Goal: Task Accomplishment & Management: Complete application form

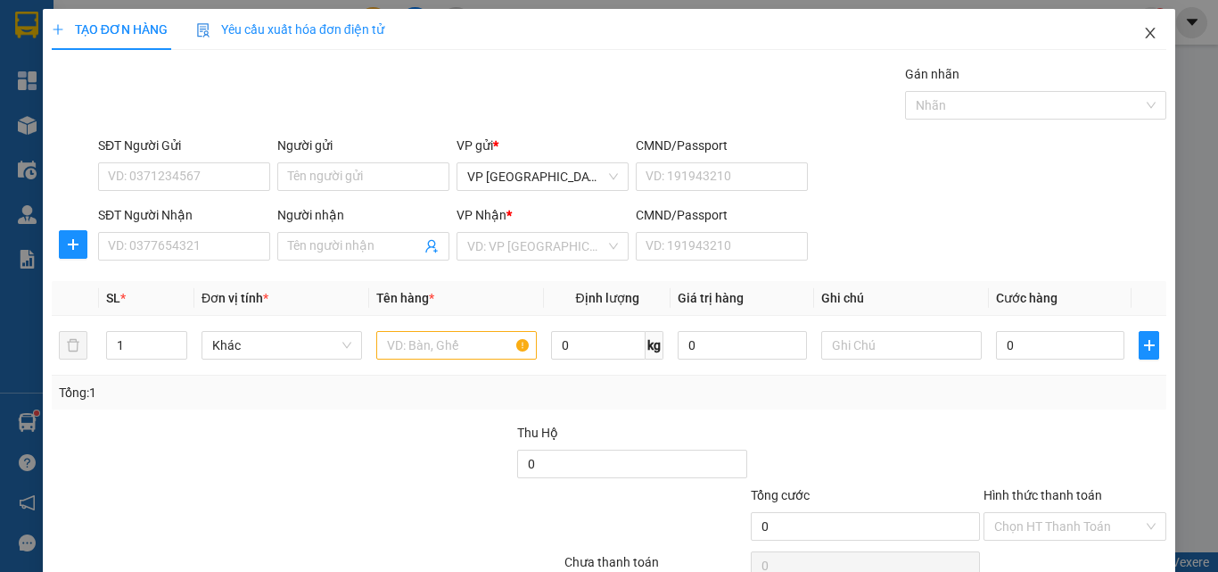
click at [1125, 36] on span "Close" at bounding box center [1150, 34] width 50 height 50
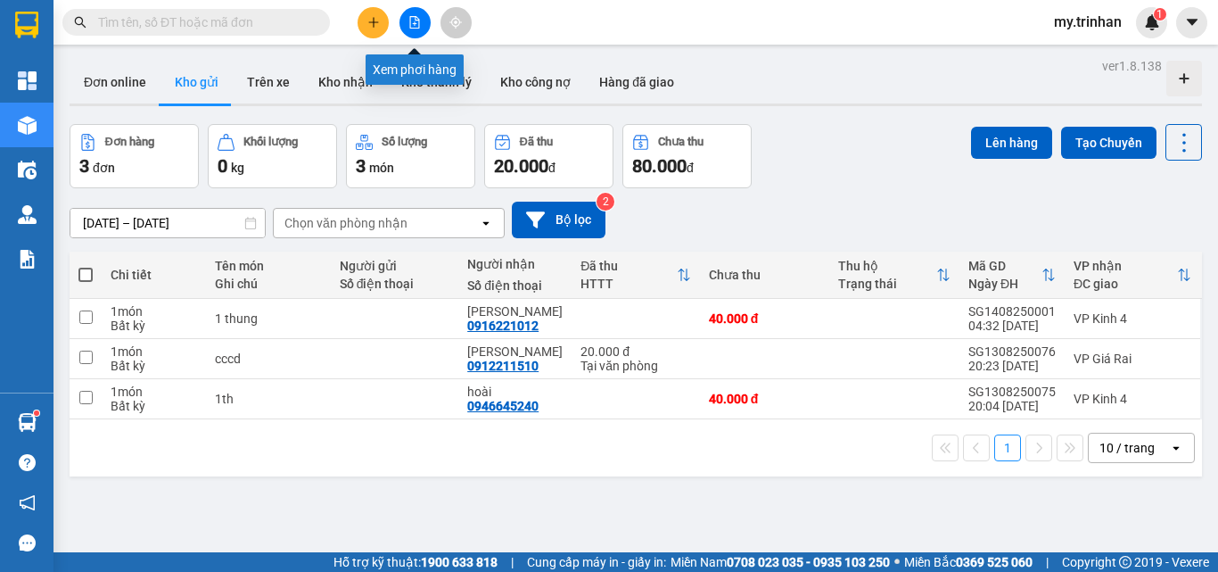
click at [416, 33] on button at bounding box center [414, 22] width 31 height 31
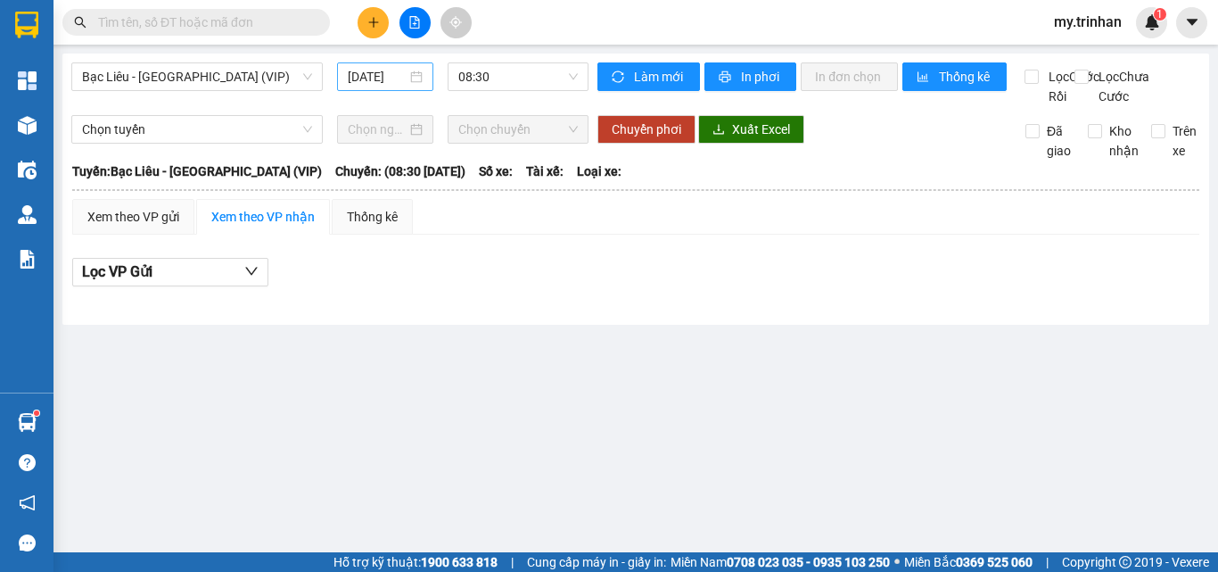
click at [389, 78] on input "[DATE]" at bounding box center [377, 77] width 59 height 20
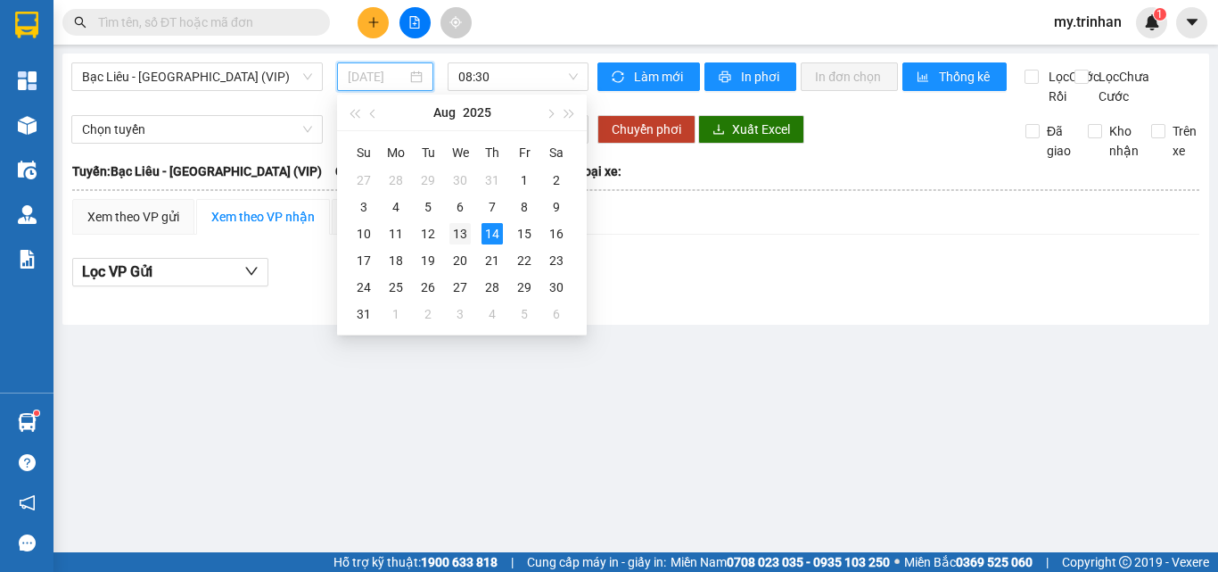
click at [465, 235] on div "13" at bounding box center [459, 233] width 21 height 21
type input "[DATE]"
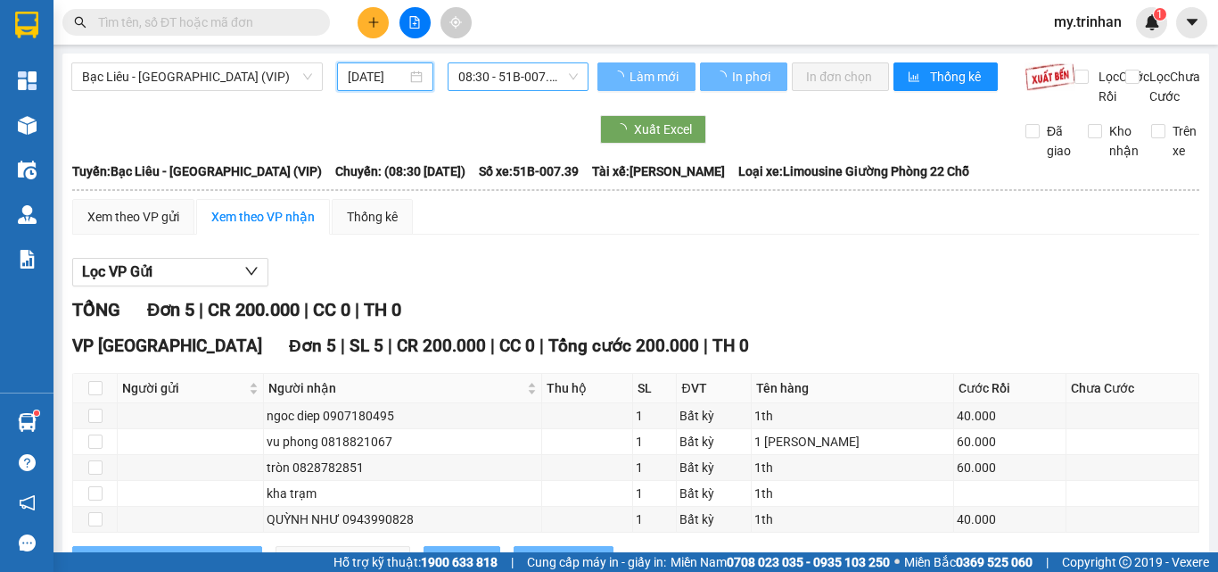
click at [505, 69] on span "08:30 - 51B-007.39" at bounding box center [517, 76] width 119 height 27
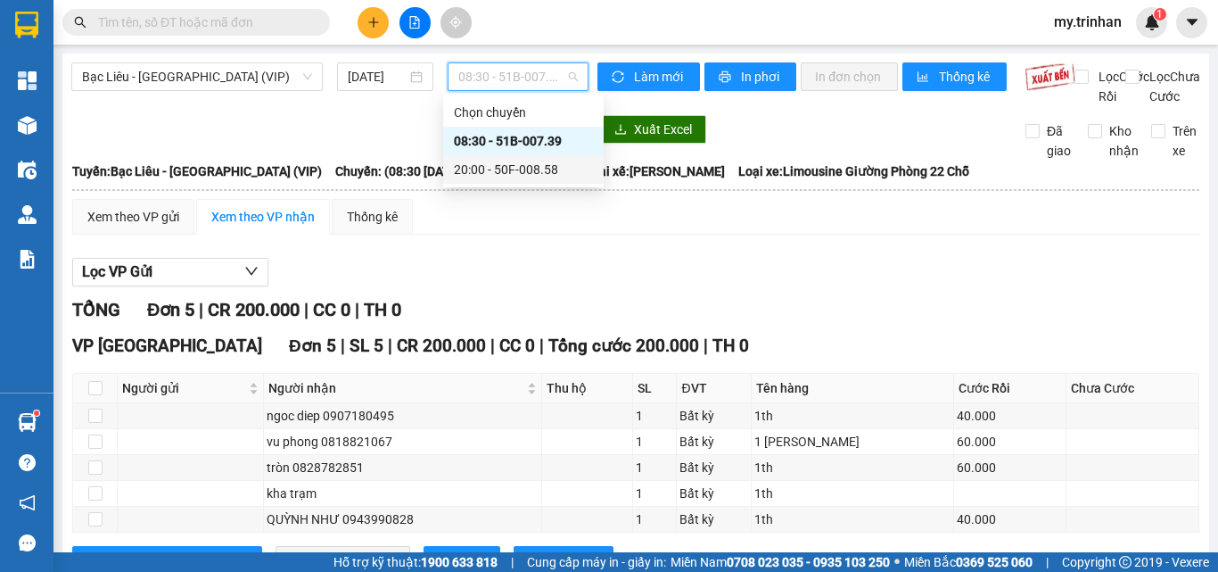
click at [480, 165] on div "20:00 - 50F-008.58" at bounding box center [523, 170] width 139 height 20
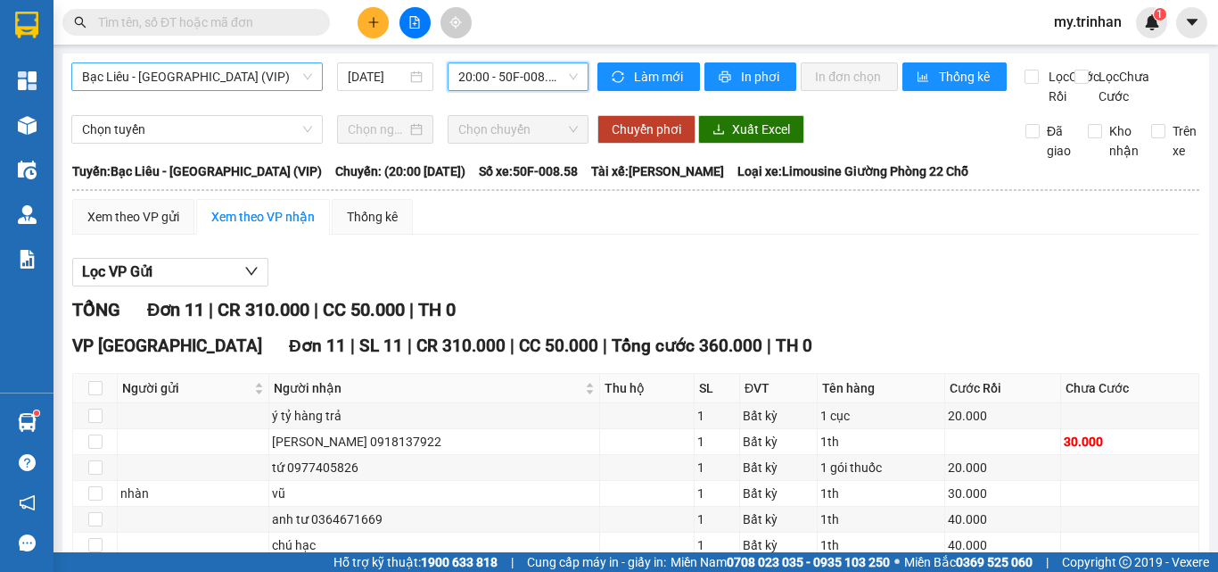
click at [234, 87] on span "Bạc Liêu - [GEOGRAPHIC_DATA] (VIP)" at bounding box center [197, 76] width 230 height 27
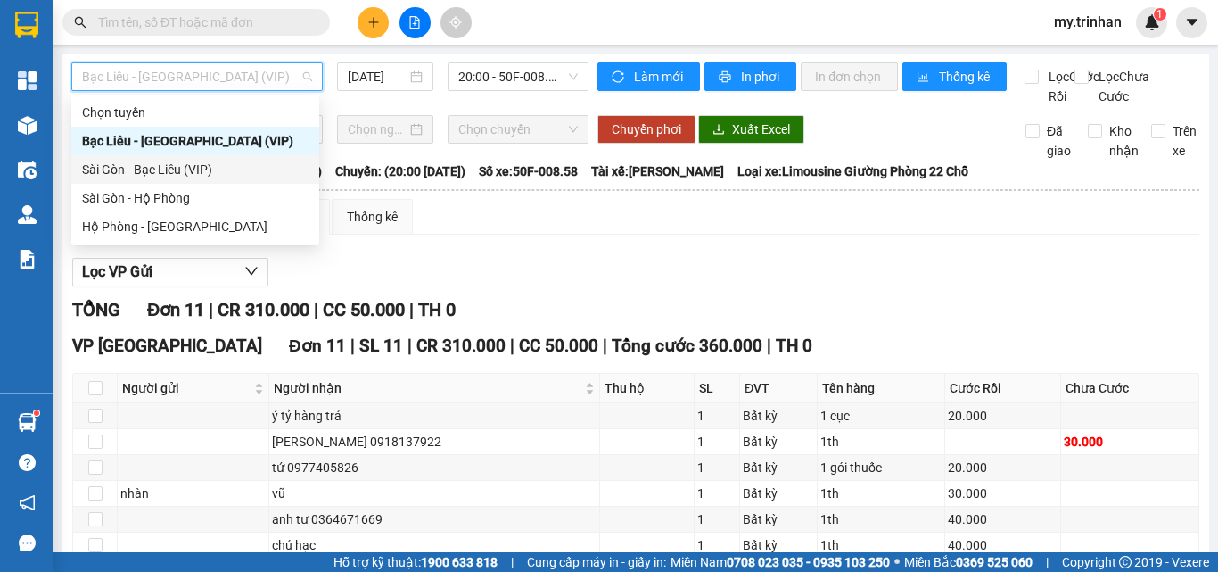
click at [225, 169] on div "Sài Gòn - Bạc Liêu (VIP)" at bounding box center [195, 170] width 226 height 20
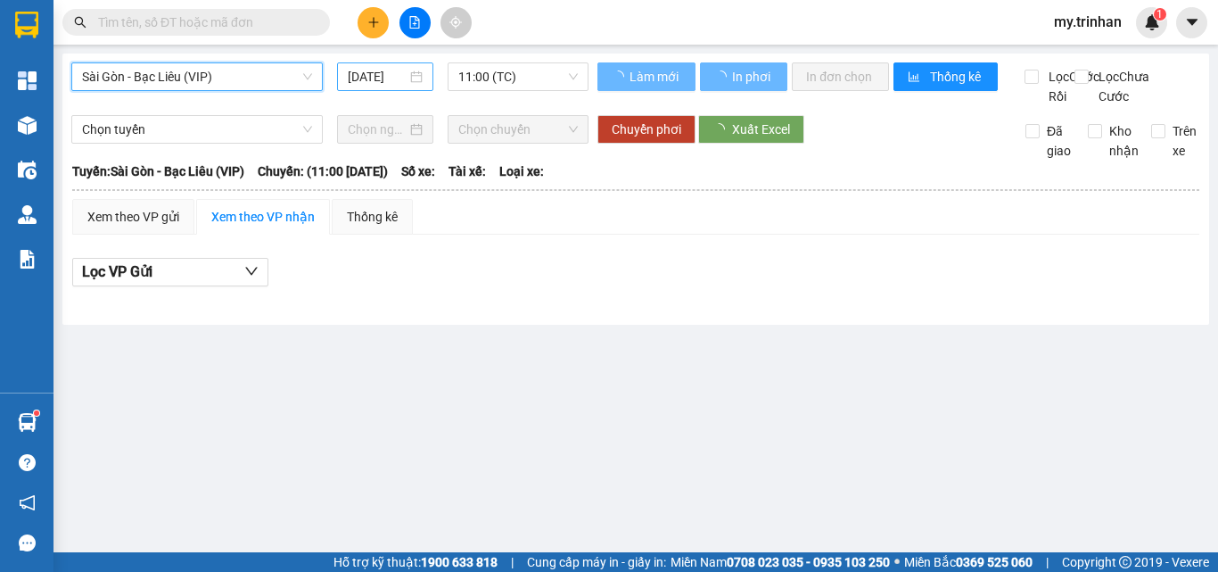
click at [383, 81] on input "[DATE]" at bounding box center [377, 77] width 59 height 20
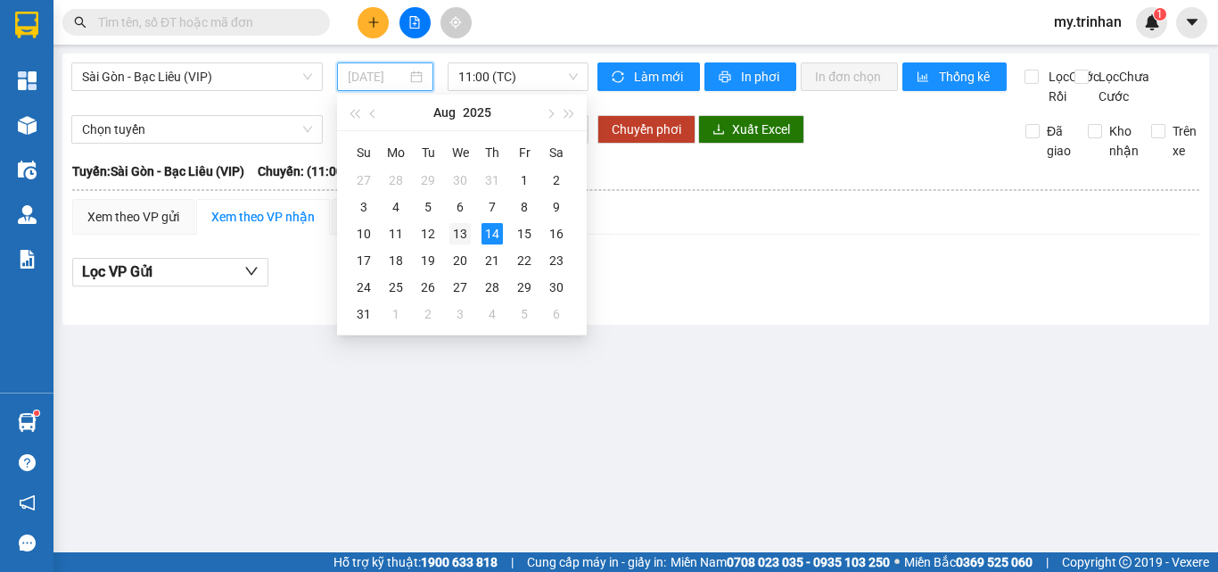
click at [465, 237] on div "13" at bounding box center [459, 233] width 21 height 21
type input "[DATE]"
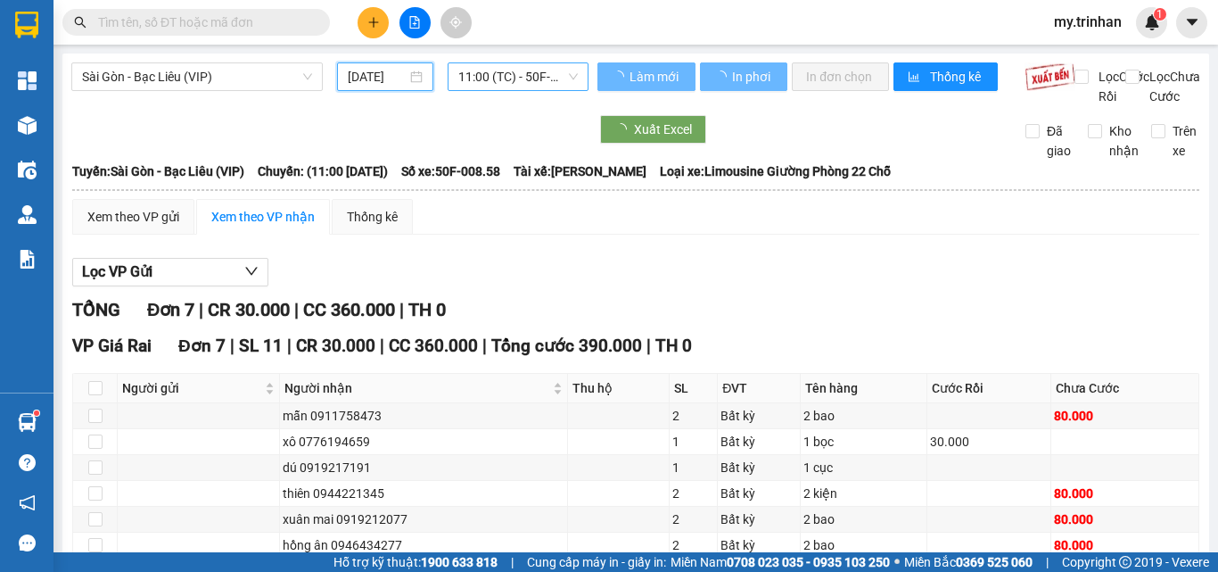
click at [530, 71] on span "11:00 (TC) - 50F-008.58" at bounding box center [517, 76] width 119 height 27
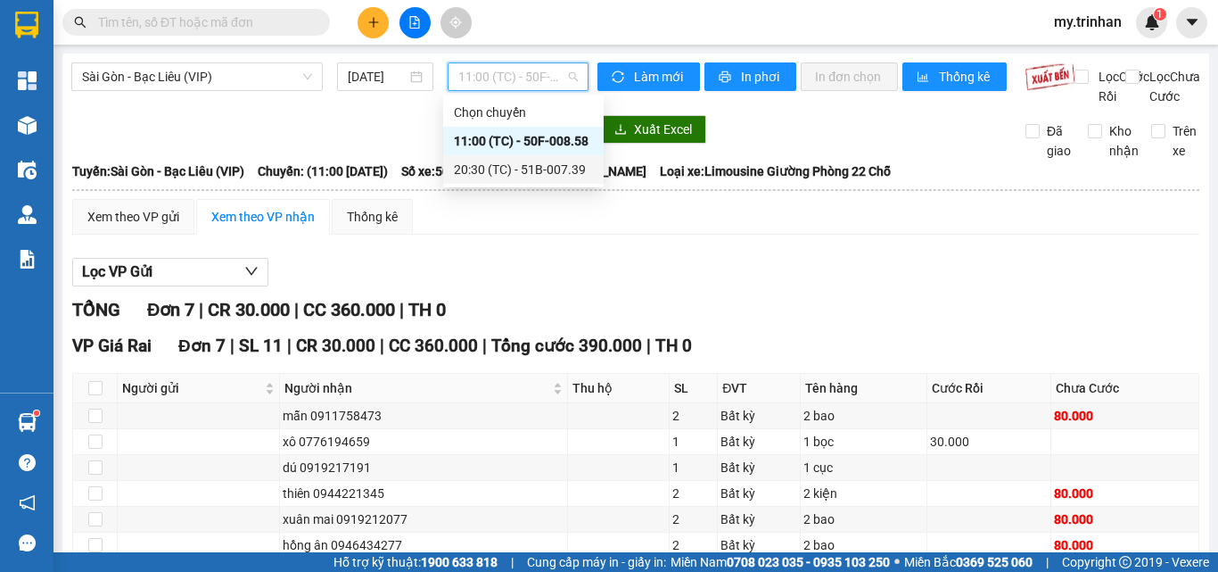
click at [506, 162] on div "20:30 (TC) - 51B-007.39" at bounding box center [523, 170] width 139 height 20
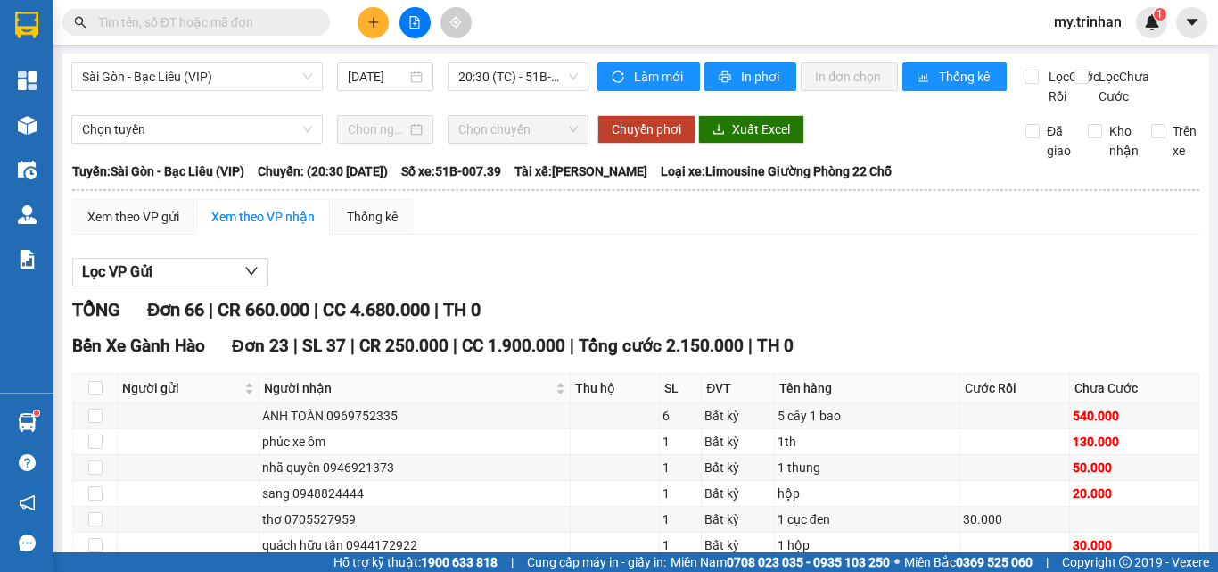
click at [136, 22] on input "text" at bounding box center [203, 22] width 210 height 20
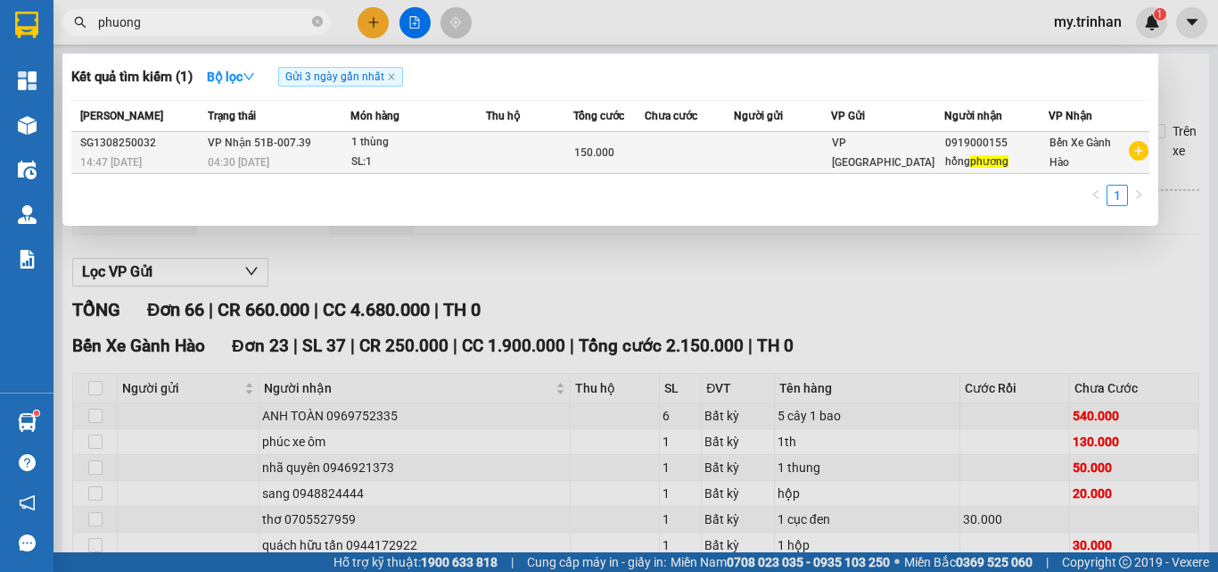
type input "phuong"
click at [638, 134] on td "150.000" at bounding box center [608, 153] width 71 height 42
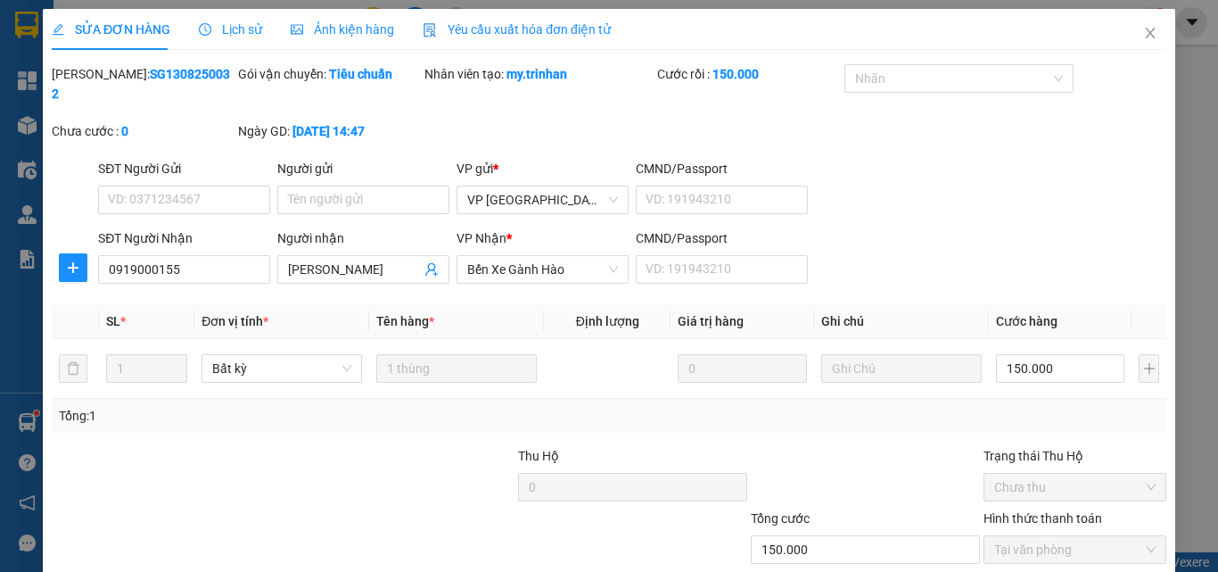
type input "0919000155"
type input "[PERSON_NAME]"
type input "150.000"
drag, startPoint x: 173, startPoint y: 251, endPoint x: 98, endPoint y: 251, distance: 74.9
click at [100, 255] on input "0919000155" at bounding box center [184, 269] width 172 height 29
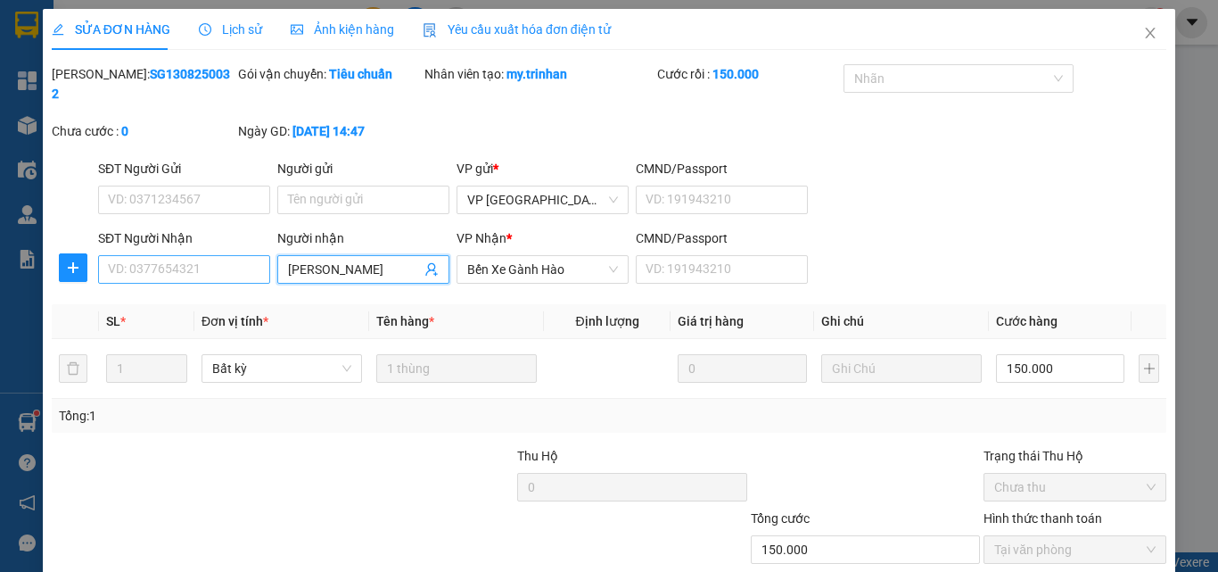
drag, startPoint x: 396, startPoint y: 250, endPoint x: 203, endPoint y: 249, distance: 192.6
click at [203, 249] on div "SĐT Người Nhận VD: 0377654321 Người nhận hồng phương hồng phương VP Nhận * Bến …" at bounding box center [632, 259] width 1075 height 62
type input "d"
click at [336, 259] on input "Người nhận" at bounding box center [354, 269] width 133 height 20
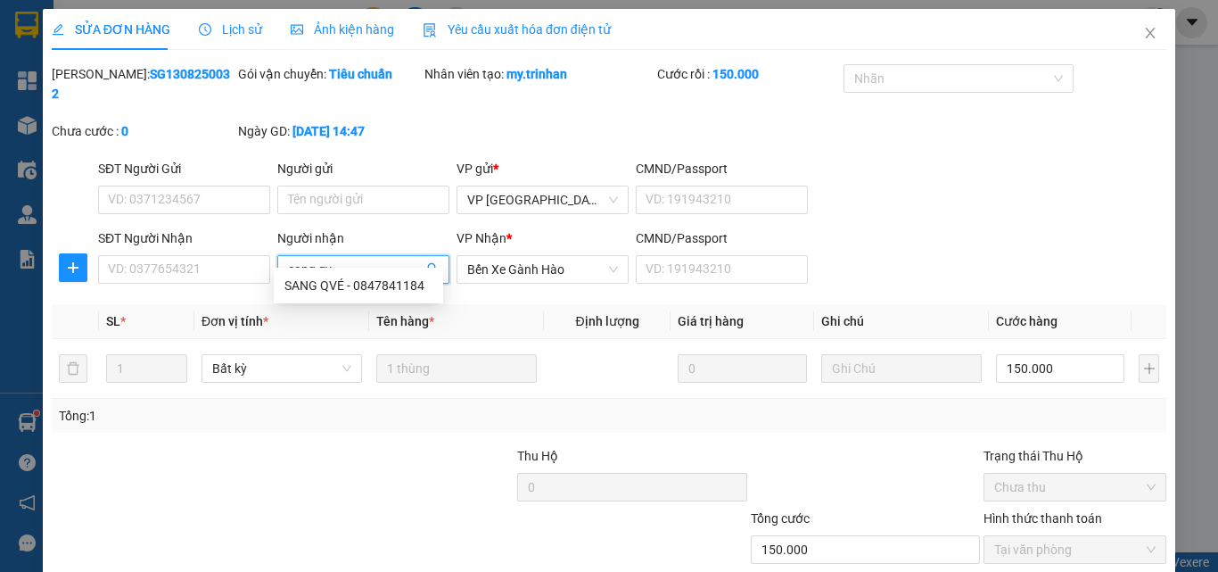
scroll to position [89, 0]
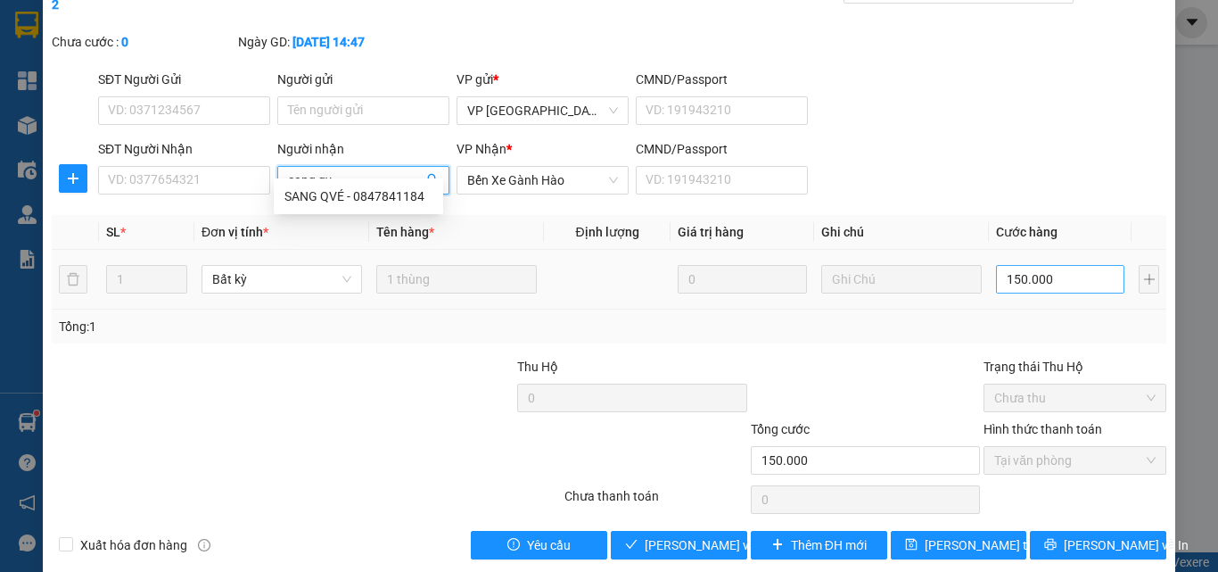
type input "sang qv"
click at [1044, 265] on input "150.000" at bounding box center [1060, 279] width 128 height 29
type input "0"
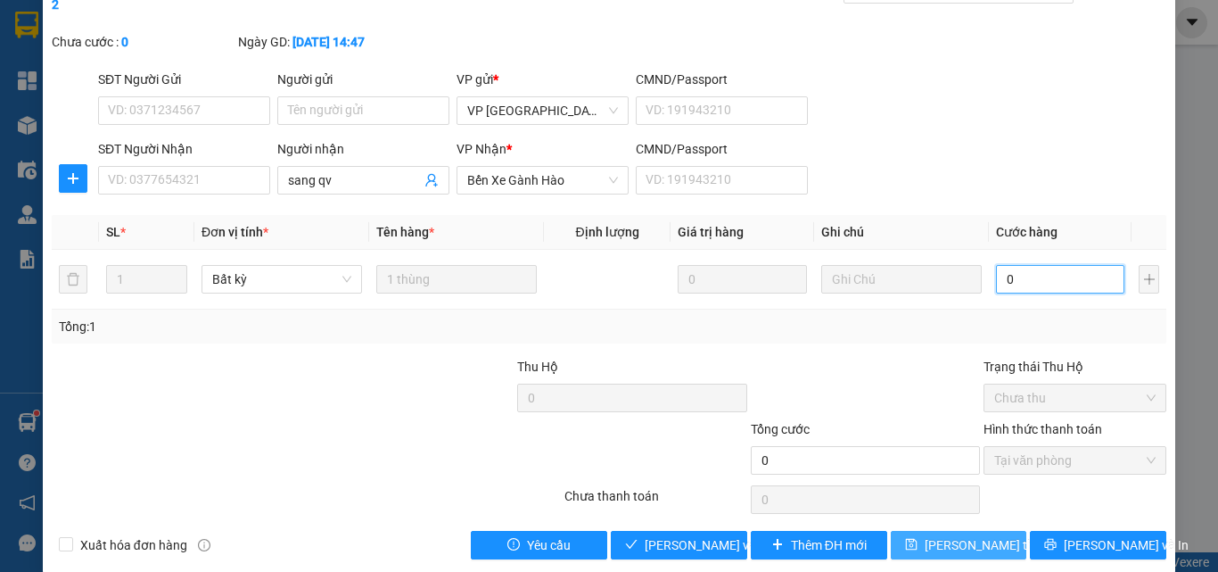
type input "0"
click at [964, 535] on span "[PERSON_NAME] thay đổi" at bounding box center [996, 545] width 143 height 20
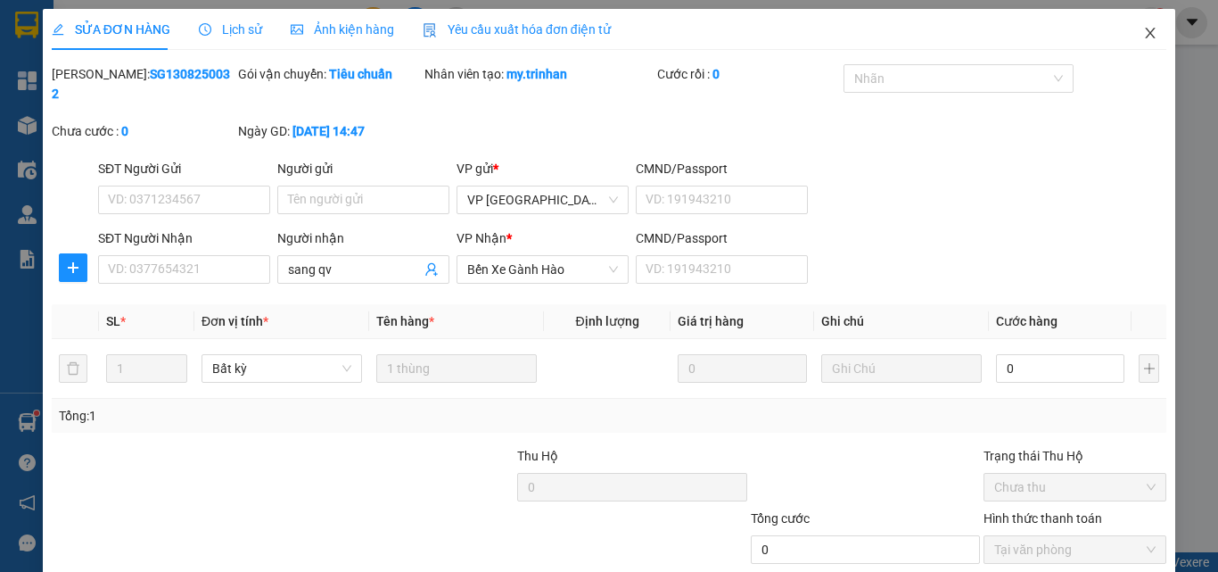
click at [1146, 37] on icon "close" at bounding box center [1151, 33] width 10 height 11
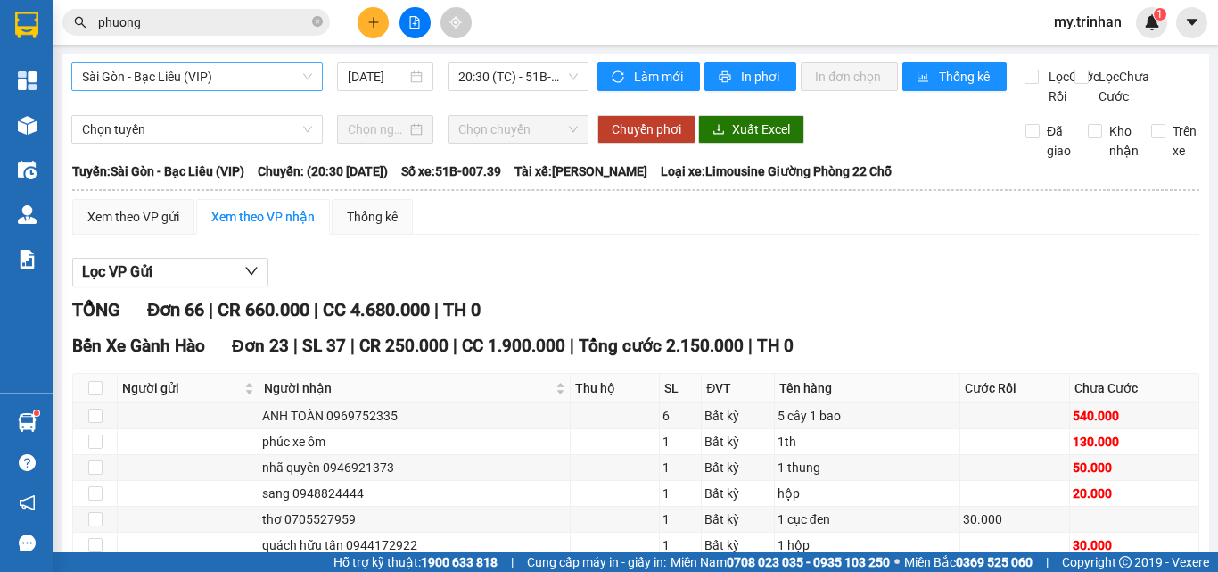
click at [242, 76] on span "Sài Gòn - Bạc Liêu (VIP)" at bounding box center [197, 76] width 230 height 27
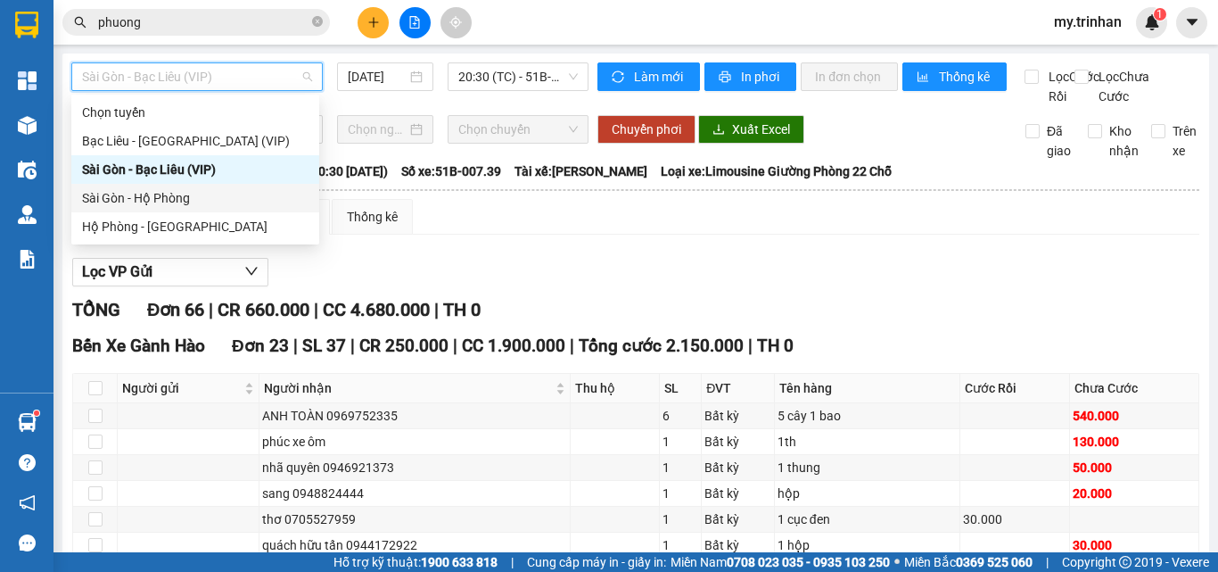
click at [211, 193] on div "Sài Gòn - Hộ Phòng" at bounding box center [195, 198] width 226 height 20
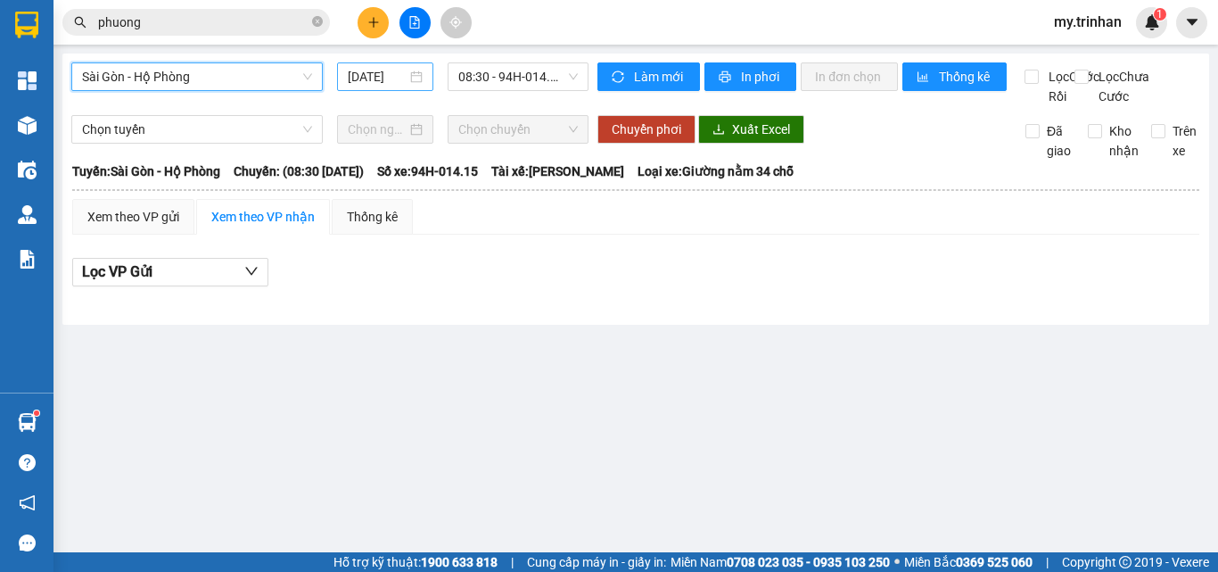
click at [389, 63] on div "[DATE]" at bounding box center [385, 76] width 96 height 29
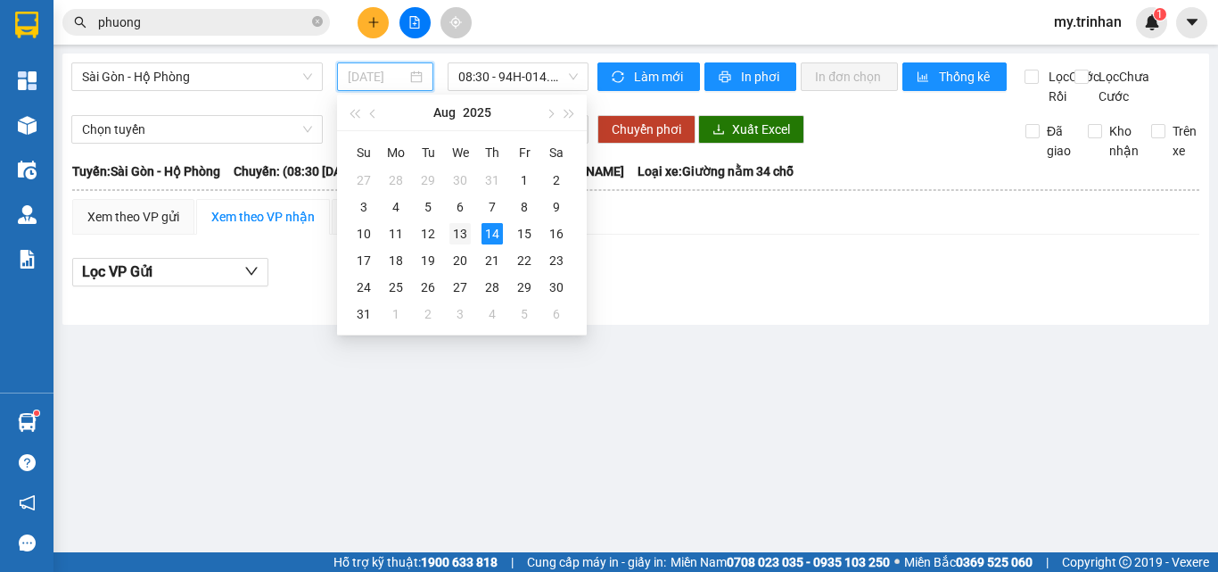
click at [457, 231] on div "13" at bounding box center [459, 233] width 21 height 21
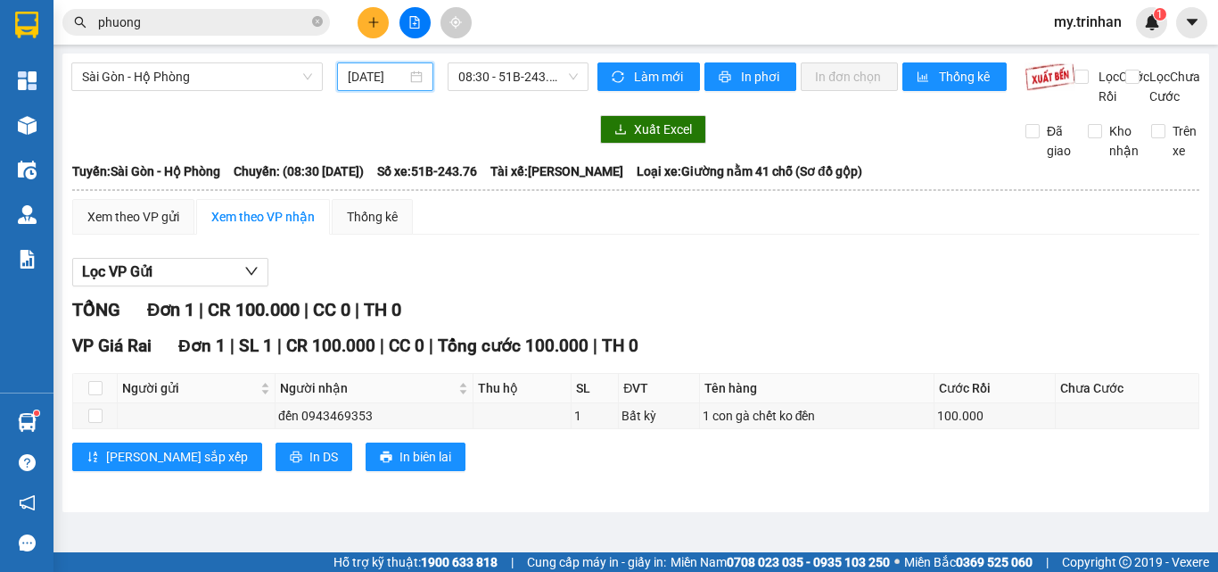
click at [366, 79] on input "[DATE]" at bounding box center [377, 77] width 59 height 20
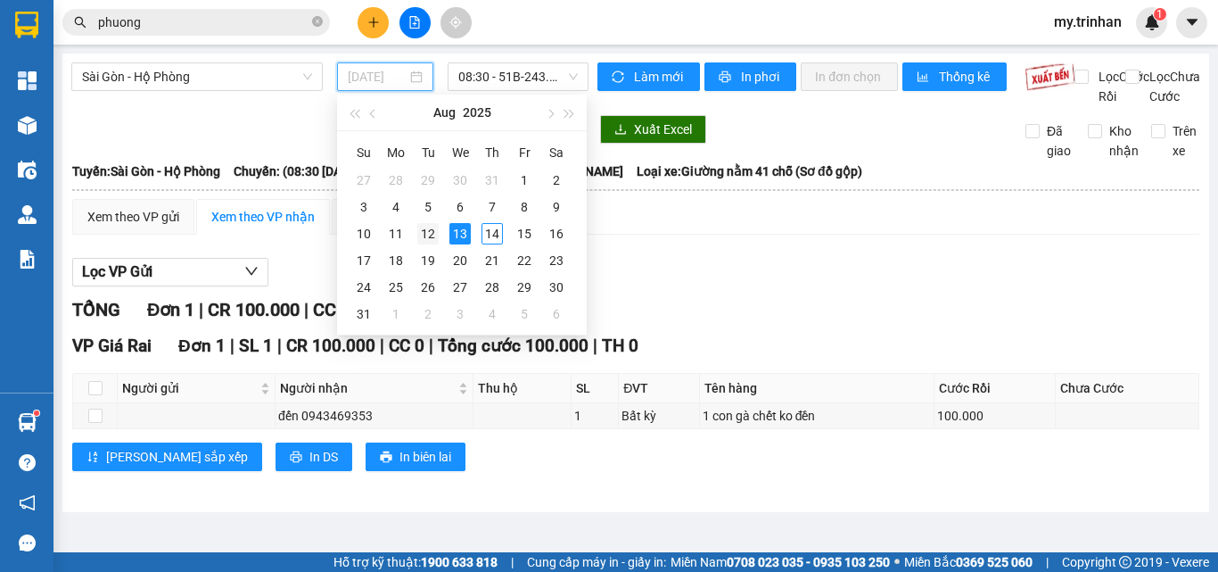
click at [432, 226] on div "12" at bounding box center [427, 233] width 21 height 21
type input "[DATE]"
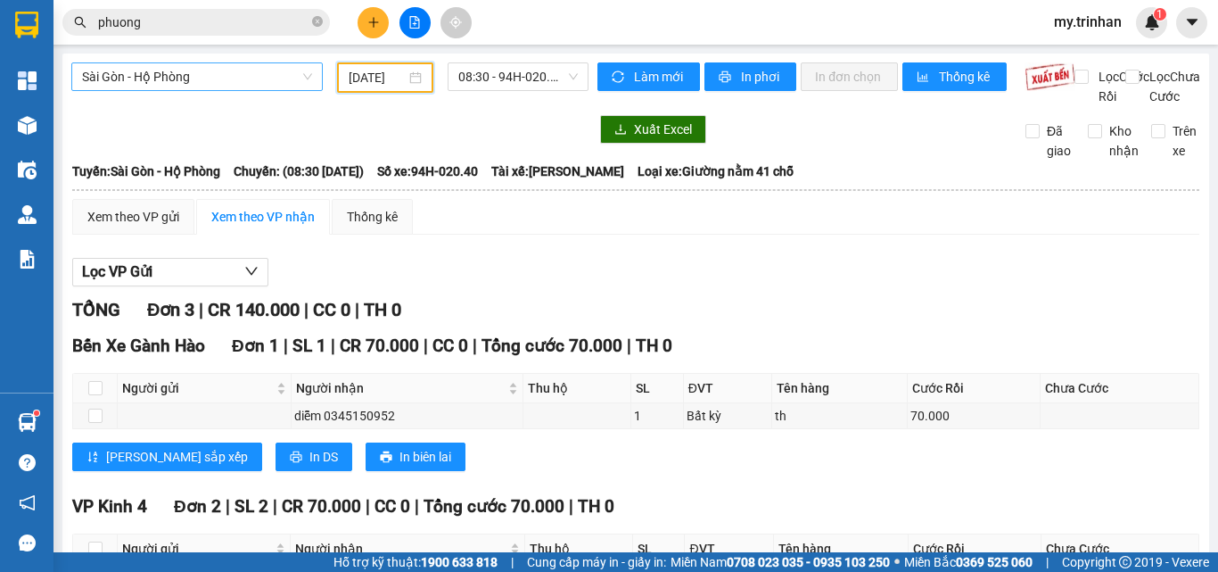
click at [276, 82] on span "Sài Gòn - Hộ Phòng" at bounding box center [197, 76] width 230 height 27
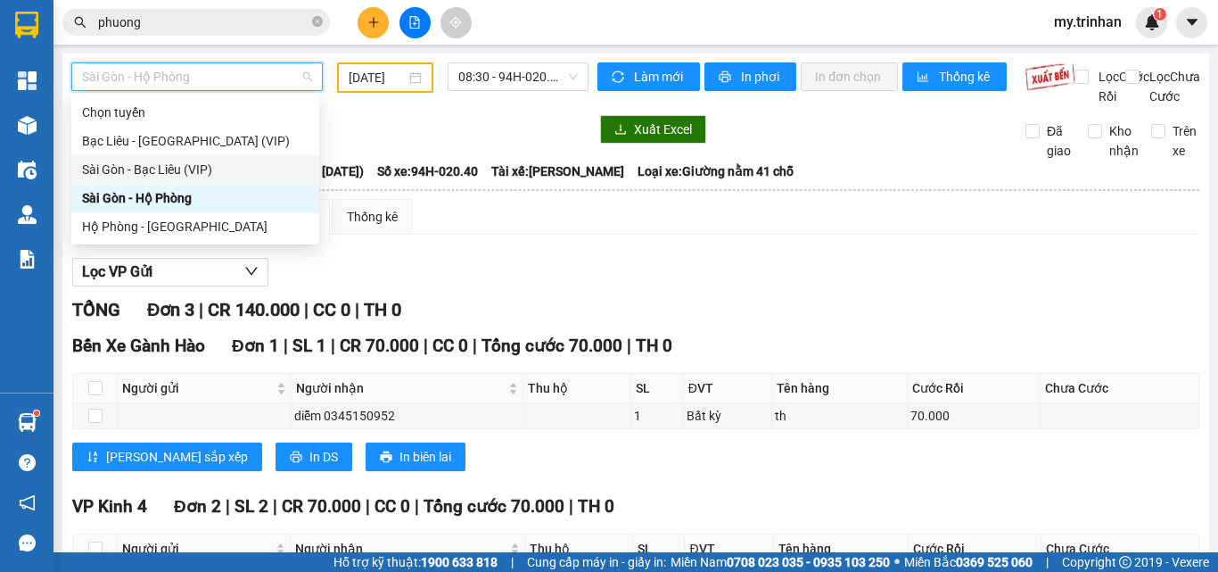
click at [215, 170] on div "Sài Gòn - Bạc Liêu (VIP)" at bounding box center [195, 170] width 226 height 20
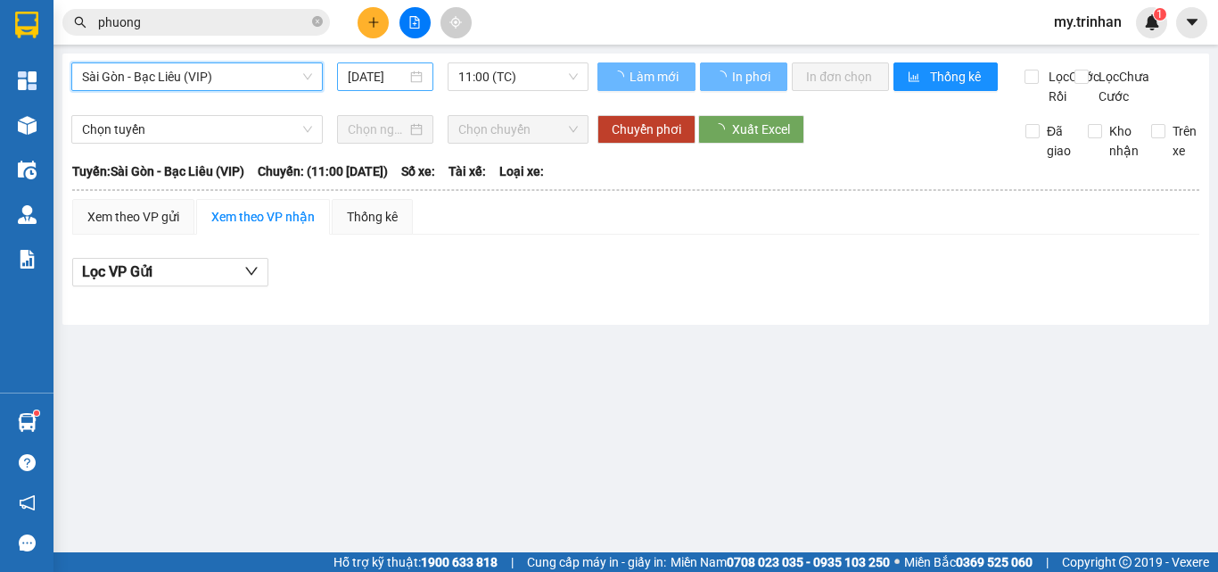
click at [390, 80] on input "[DATE]" at bounding box center [377, 77] width 59 height 20
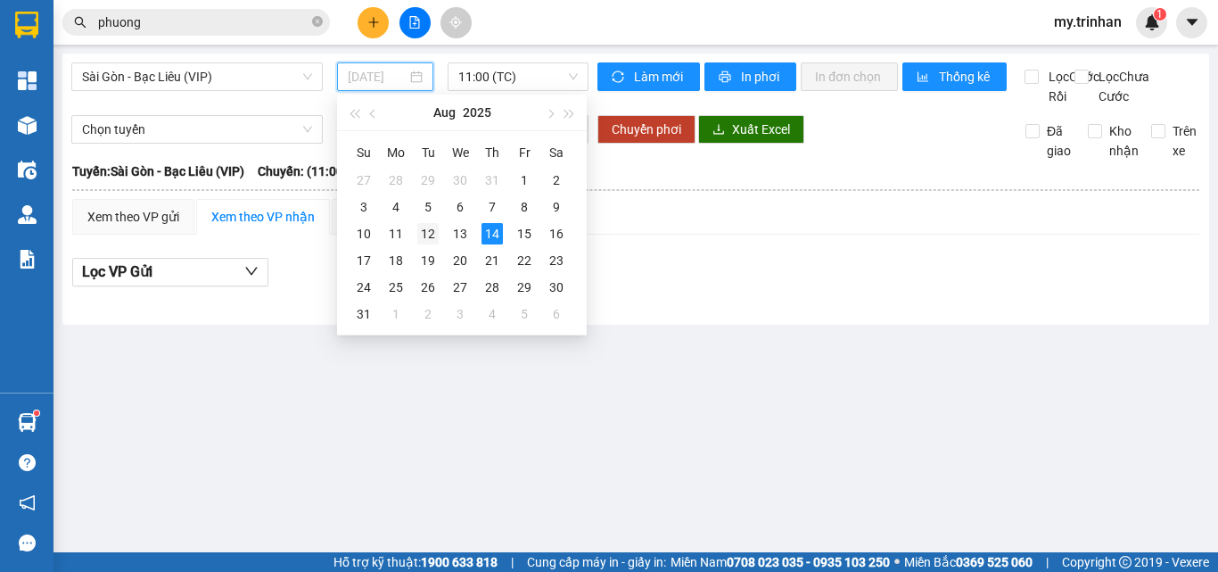
click at [430, 237] on div "12" at bounding box center [427, 233] width 21 height 21
type input "[DATE]"
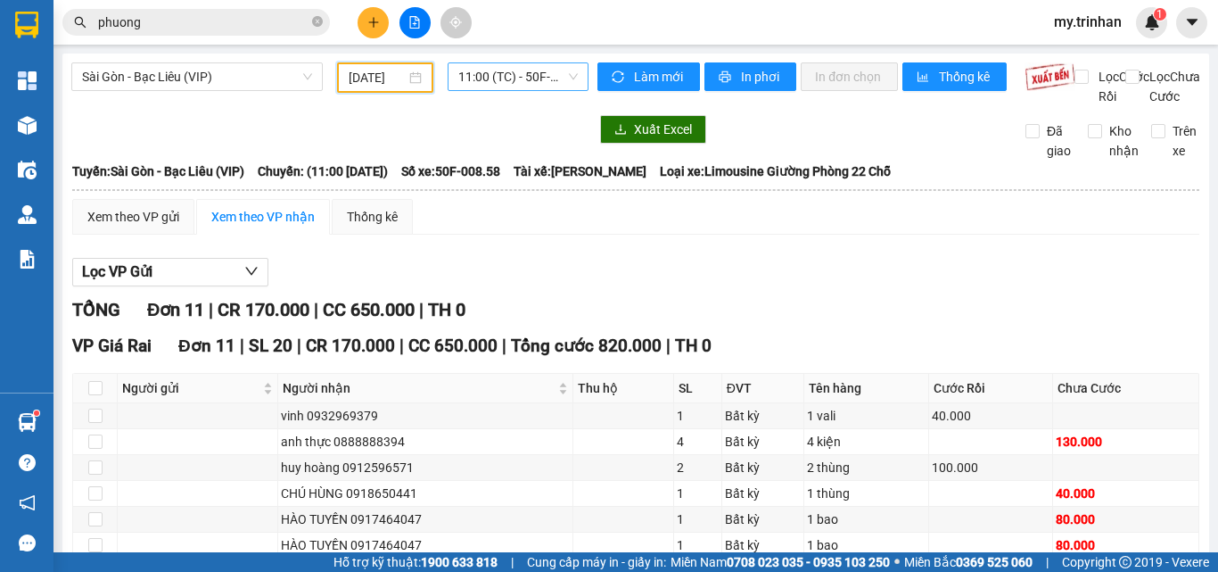
click at [507, 74] on span "11:00 (TC) - 50F-008.58" at bounding box center [517, 76] width 119 height 27
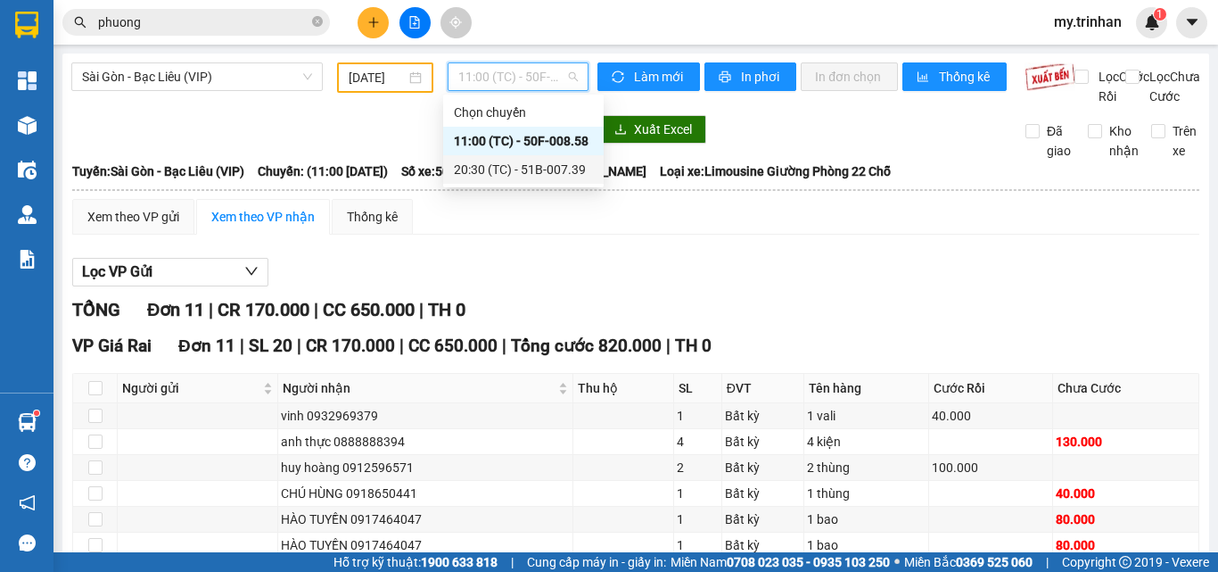
click at [483, 184] on body "Kết quả tìm kiếm ( 1 ) Bộ lọc Gửi 3 ngày gần nhất Mã ĐH Trạng thái Món hàng Thu…" at bounding box center [609, 286] width 1218 height 572
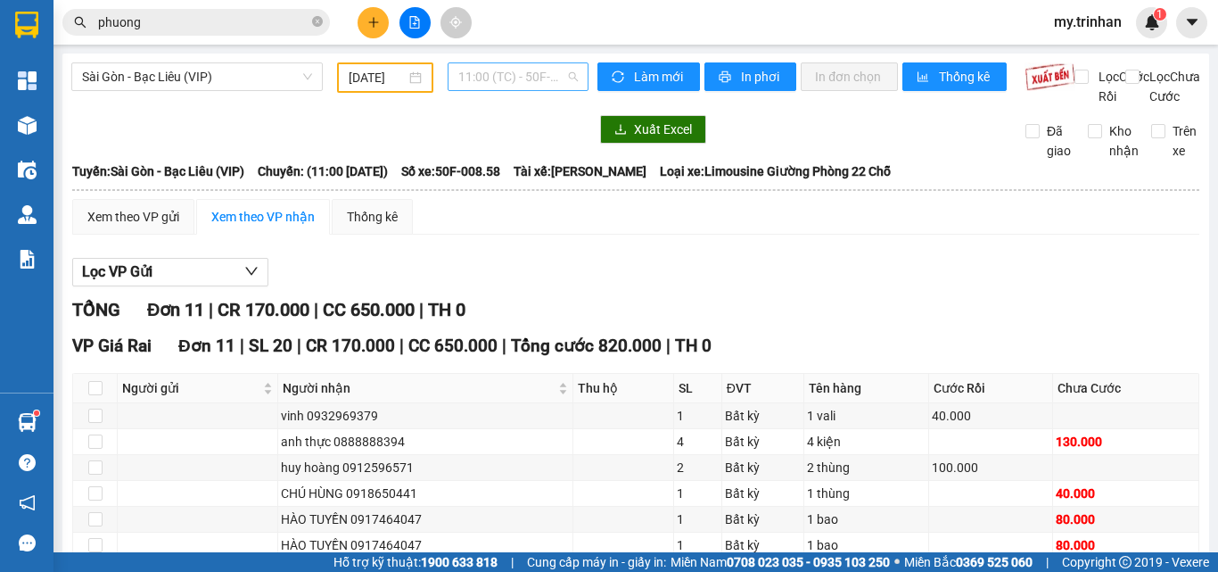
click at [507, 81] on span "11:00 (TC) - 50F-008.58" at bounding box center [517, 76] width 119 height 27
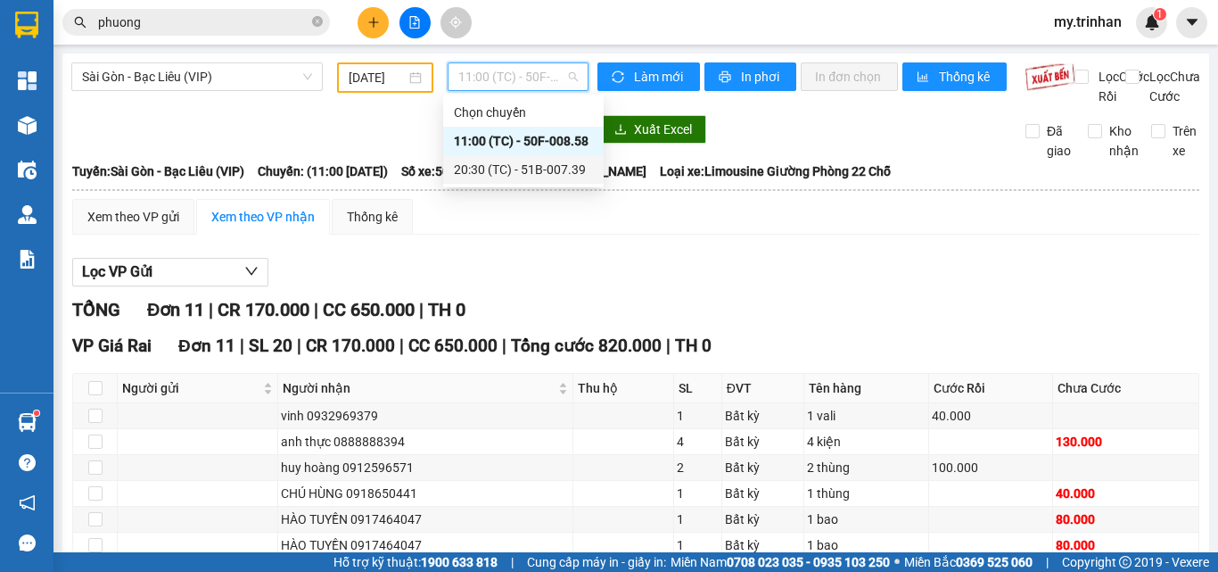
click at [510, 182] on div "20:30 (TC) - 51B-007.39" at bounding box center [523, 169] width 160 height 29
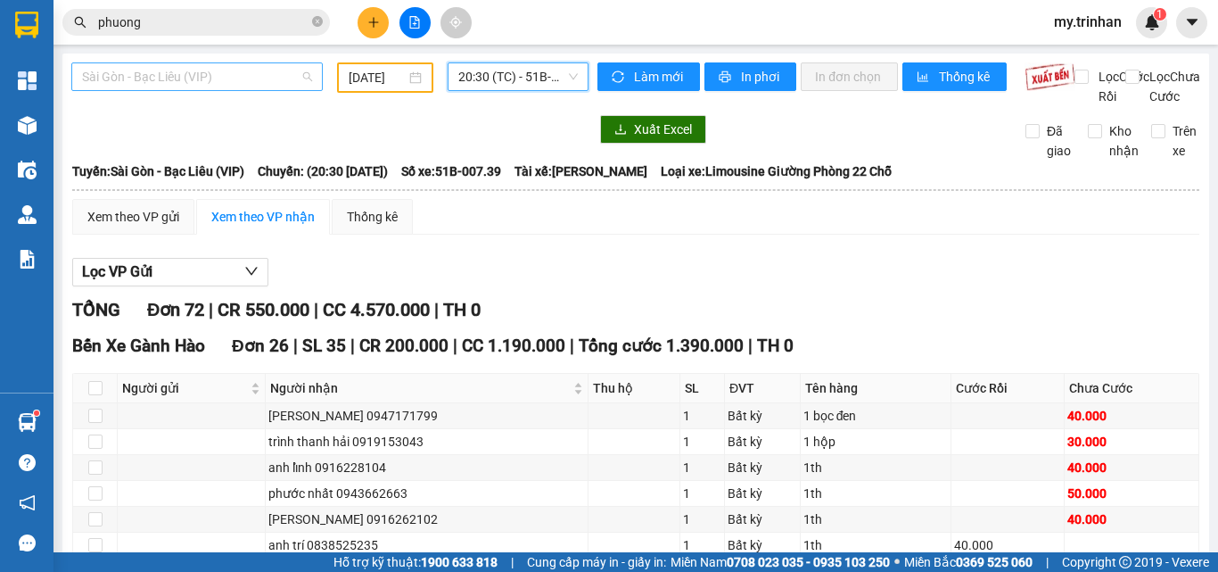
click at [203, 83] on span "Sài Gòn - Bạc Liêu (VIP)" at bounding box center [197, 76] width 230 height 27
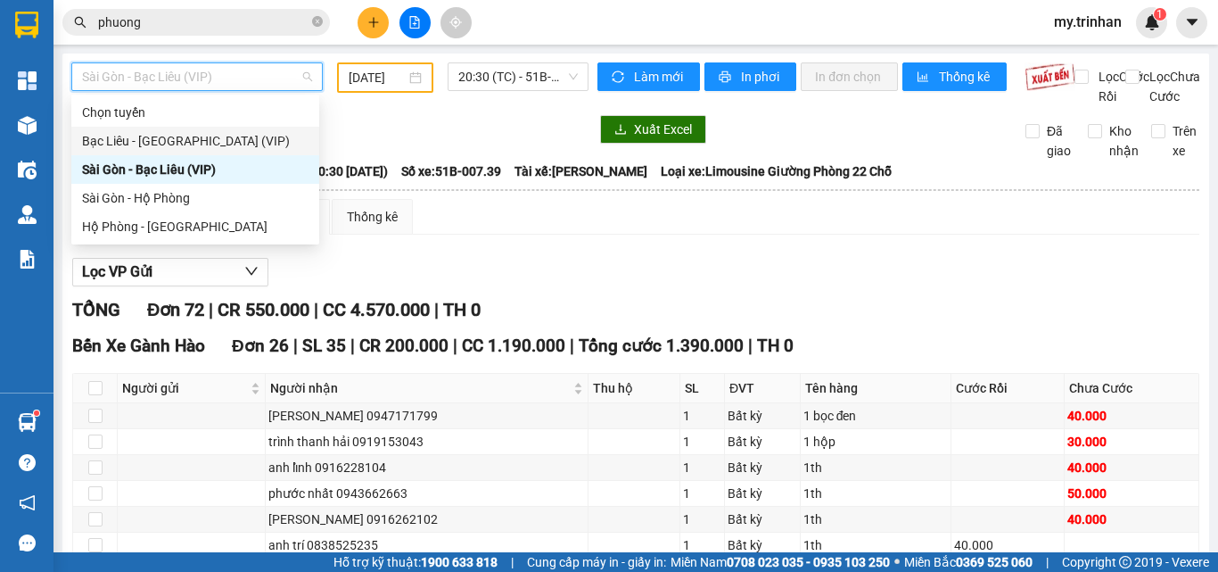
click at [186, 143] on div "Bạc Liêu - [GEOGRAPHIC_DATA] (VIP)" at bounding box center [195, 141] width 226 height 20
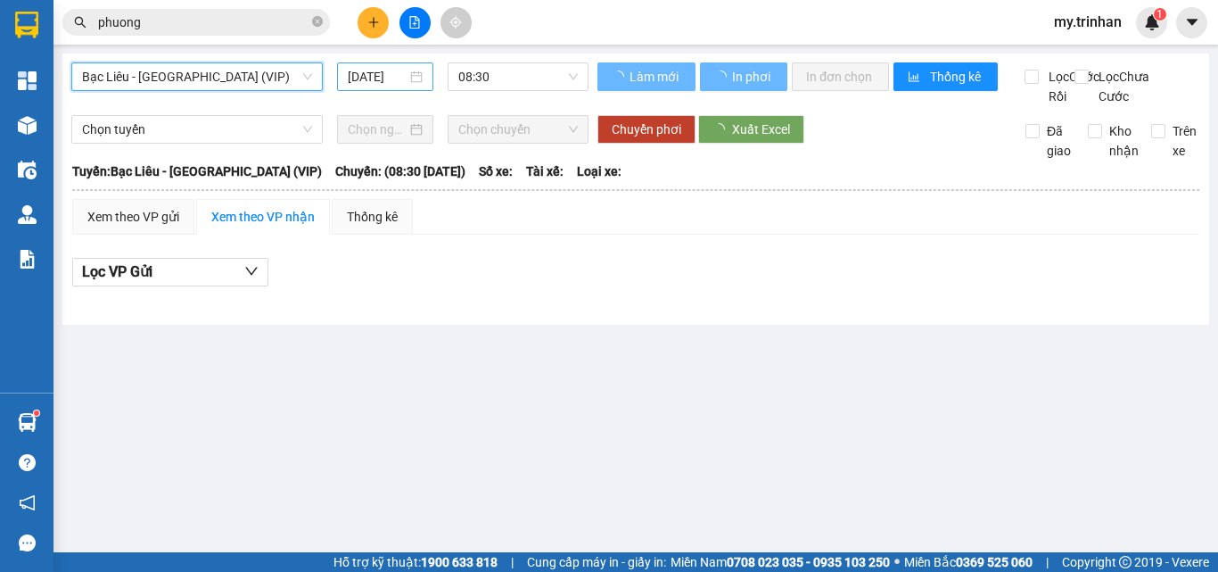
click at [367, 83] on input "[DATE]" at bounding box center [377, 77] width 59 height 20
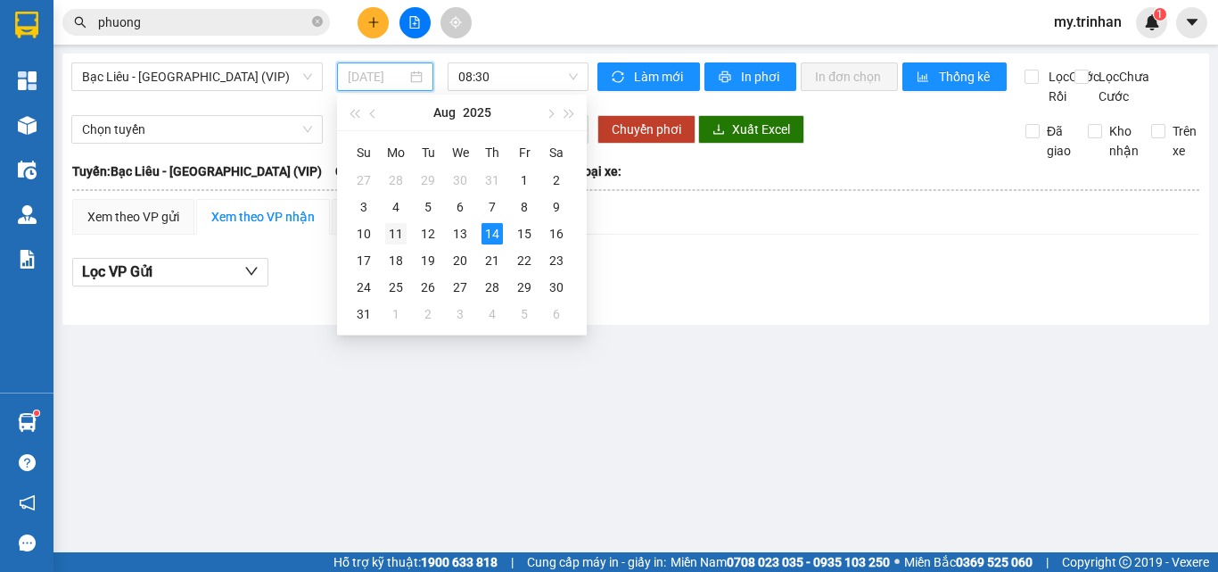
click at [400, 235] on div "11" at bounding box center [395, 233] width 21 height 21
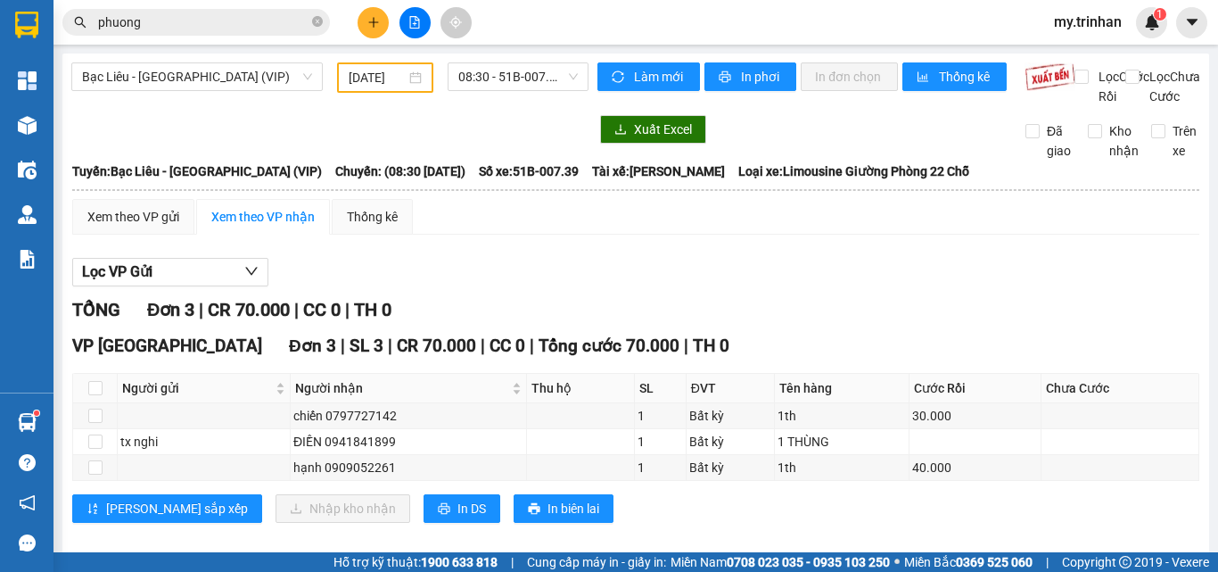
click at [498, 93] on div "Bạc Liêu - [GEOGRAPHIC_DATA] (VIP) [DATE] 08:30 - 51B-007.39" at bounding box center [329, 84] width 517 height 44
click at [494, 78] on span "08:30 - 51B-007.39" at bounding box center [517, 76] width 119 height 27
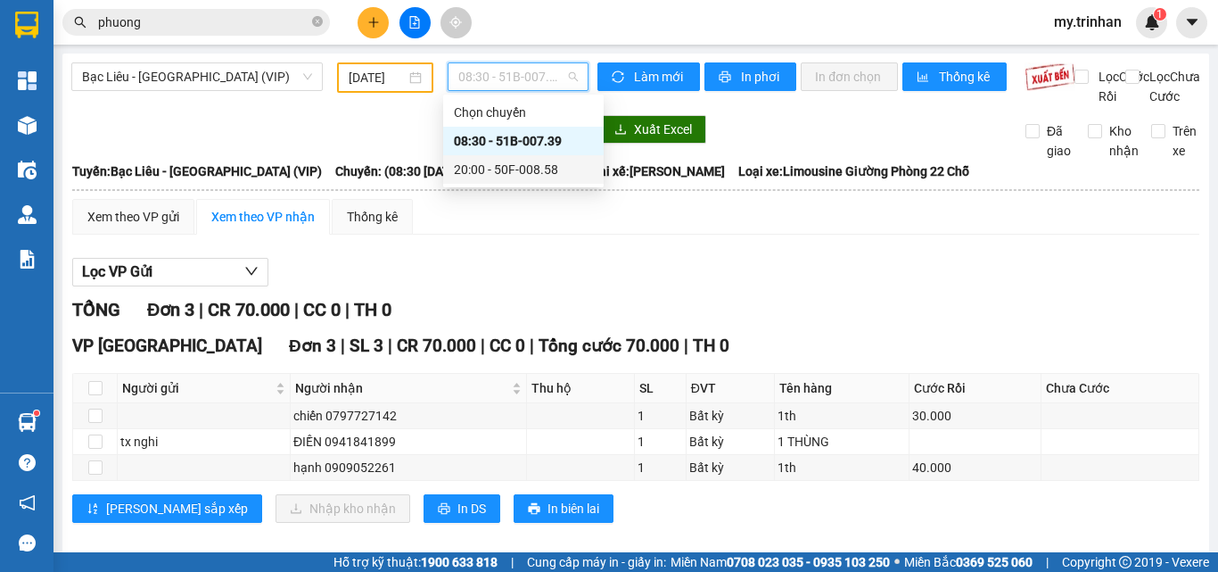
click at [481, 162] on div "20:00 - 50F-008.58" at bounding box center [523, 170] width 139 height 20
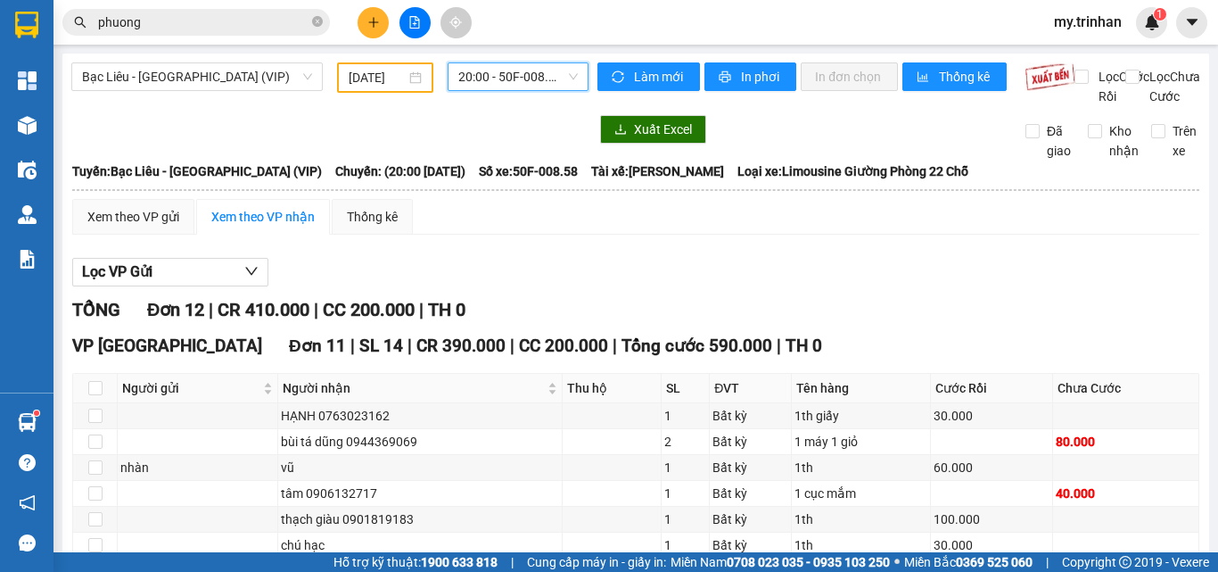
click at [371, 78] on input "[DATE]" at bounding box center [377, 78] width 57 height 20
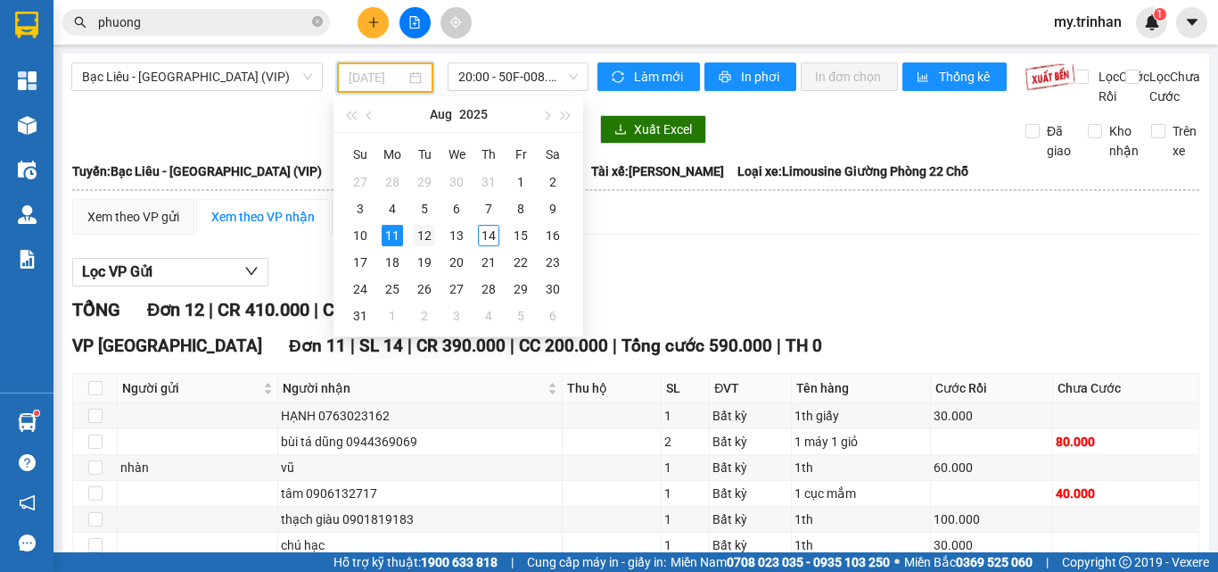
click at [426, 237] on div "12" at bounding box center [424, 235] width 21 height 21
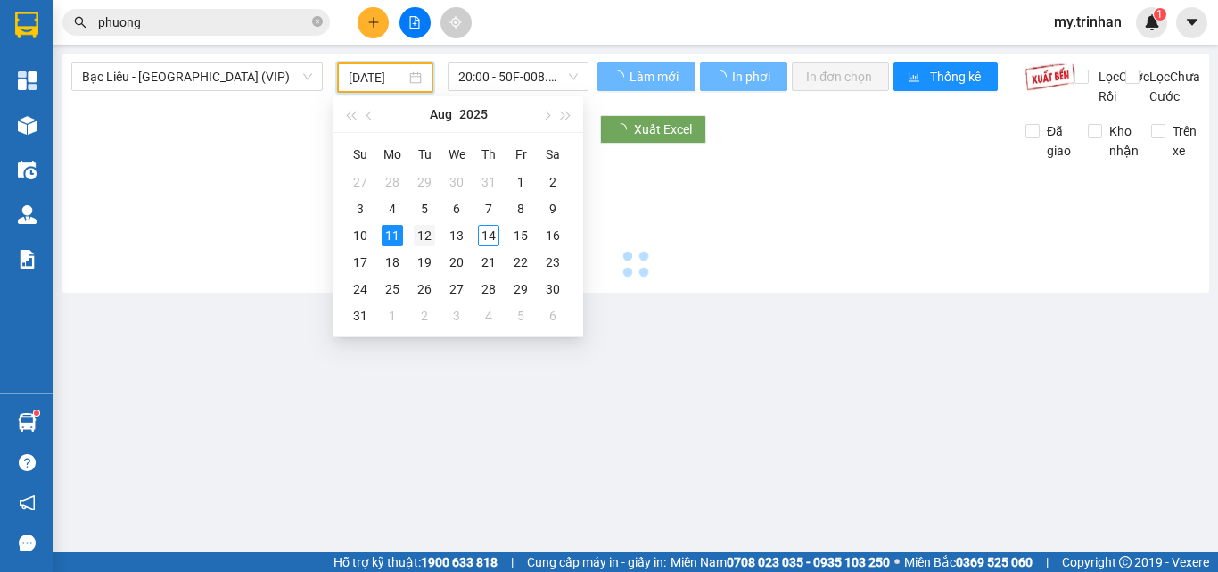
type input "[DATE]"
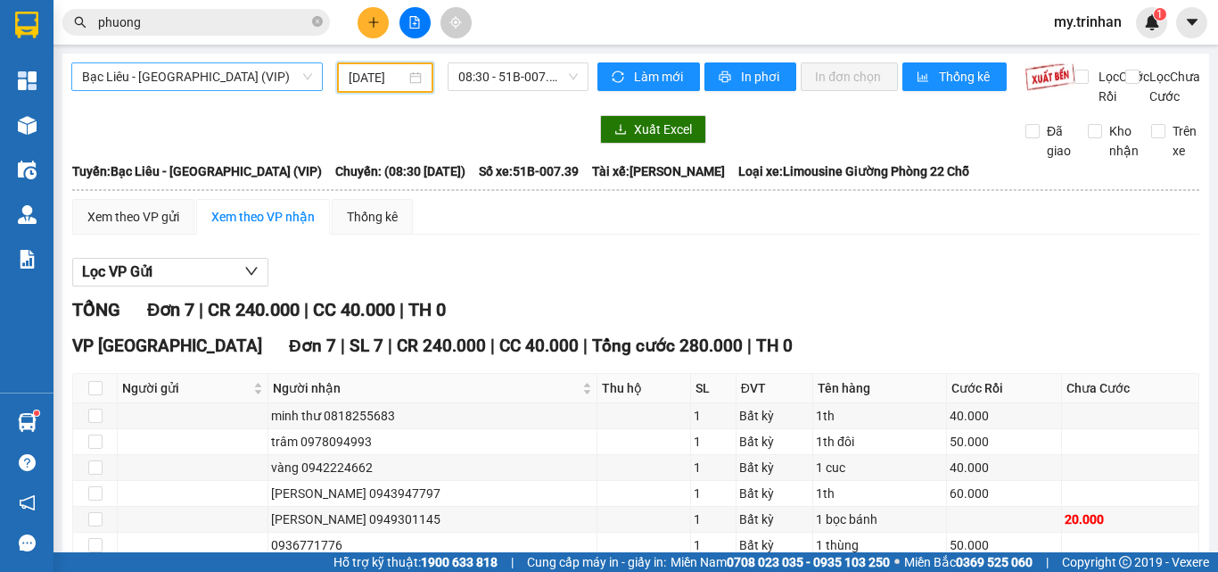
click at [239, 76] on span "Bạc Liêu - [GEOGRAPHIC_DATA] (VIP)" at bounding box center [197, 76] width 230 height 27
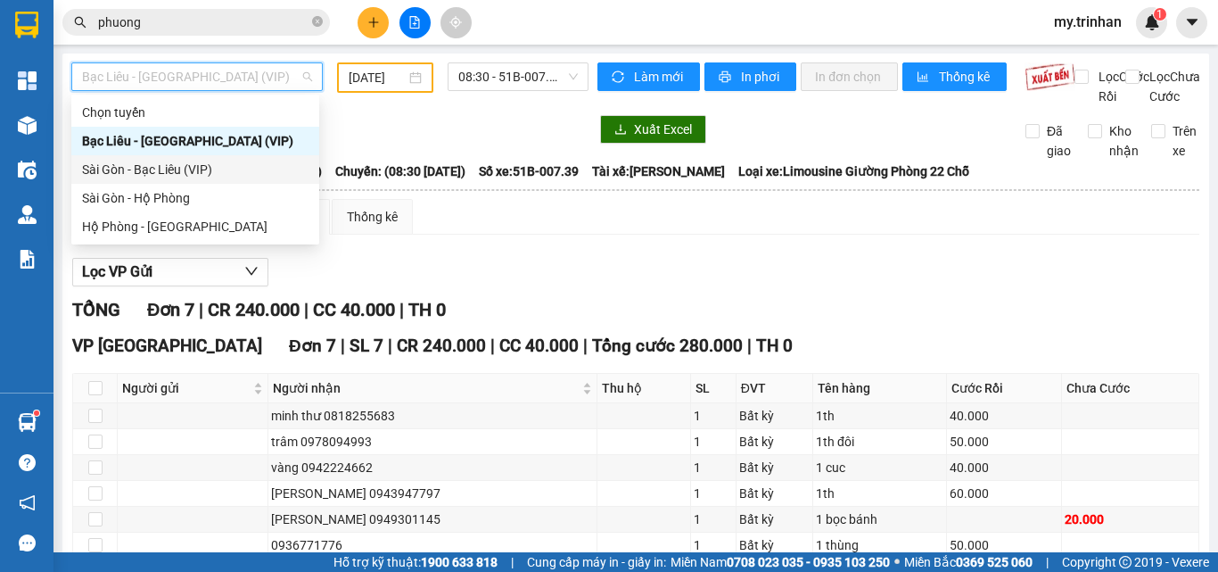
click at [220, 177] on div "Sài Gòn - Bạc Liêu (VIP)" at bounding box center [195, 170] width 226 height 20
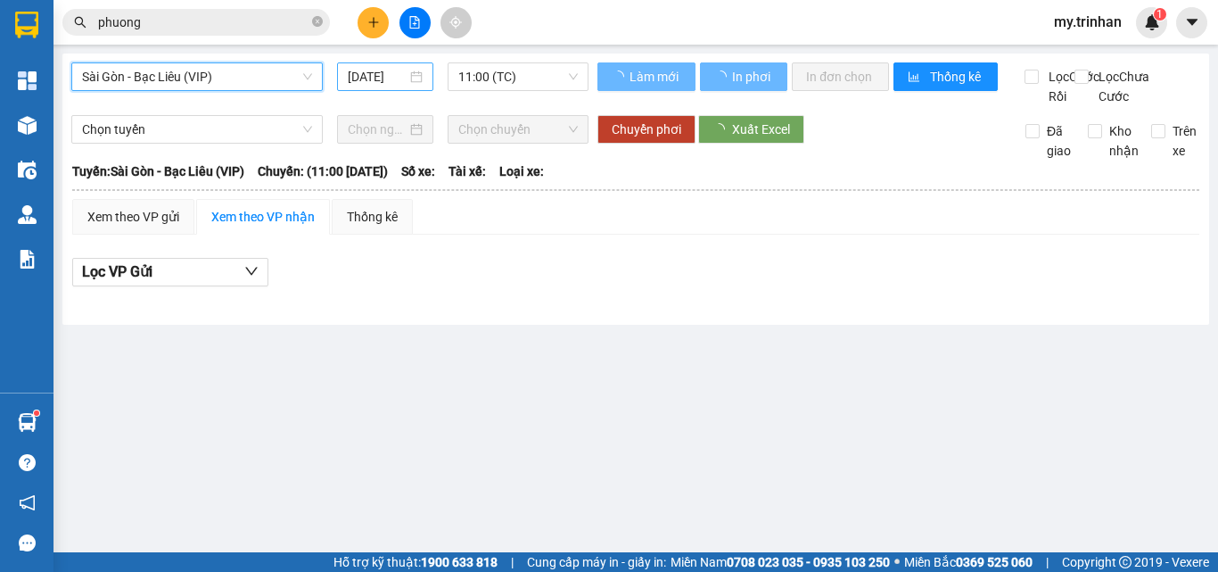
click at [357, 85] on input "[DATE]" at bounding box center [377, 77] width 59 height 20
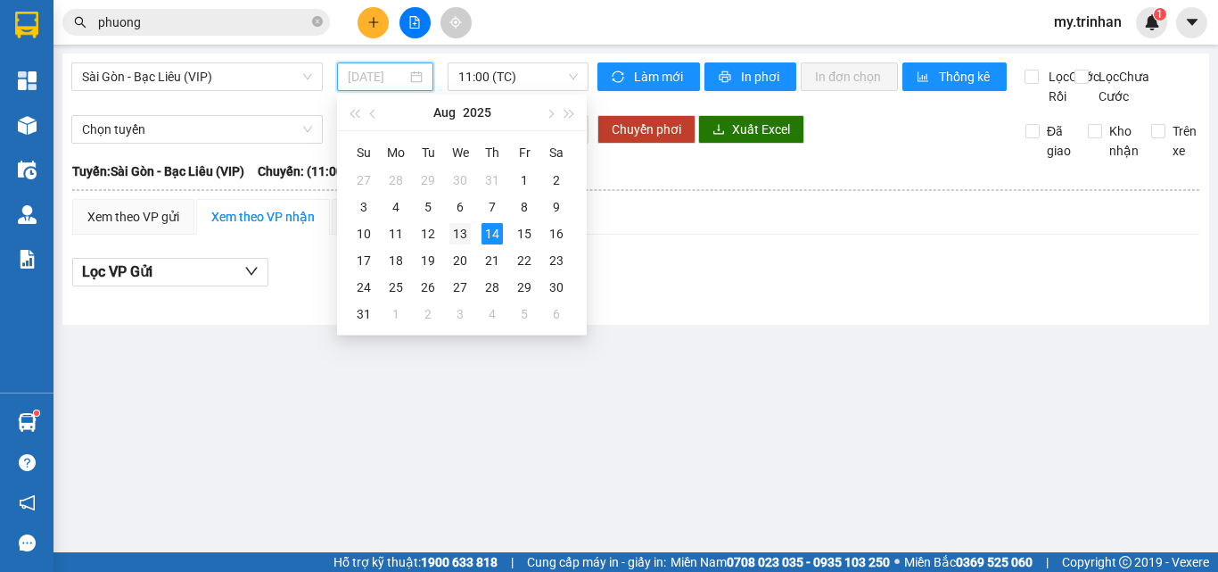
click at [457, 230] on div "13" at bounding box center [459, 233] width 21 height 21
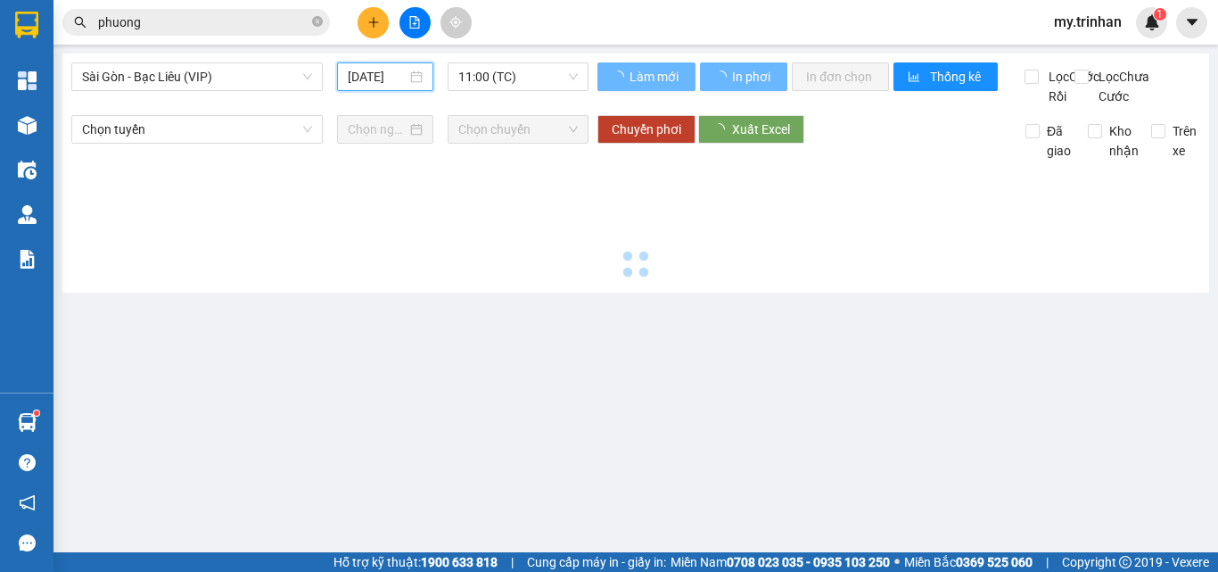
type input "[DATE]"
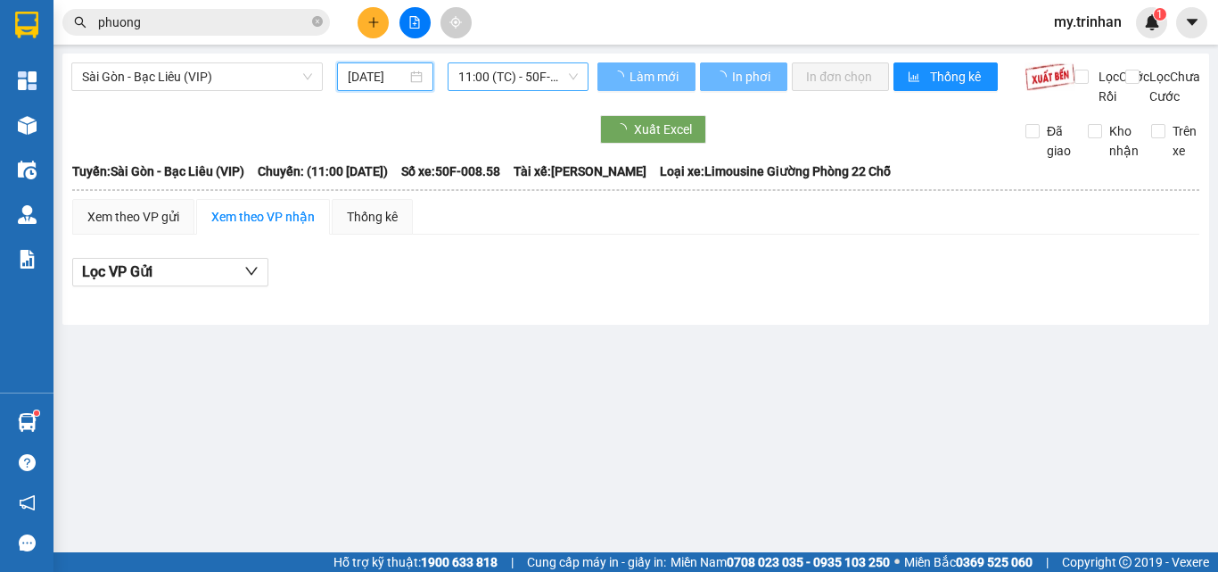
click at [526, 75] on span "11:00 (TC) - 50F-008.58" at bounding box center [517, 76] width 119 height 27
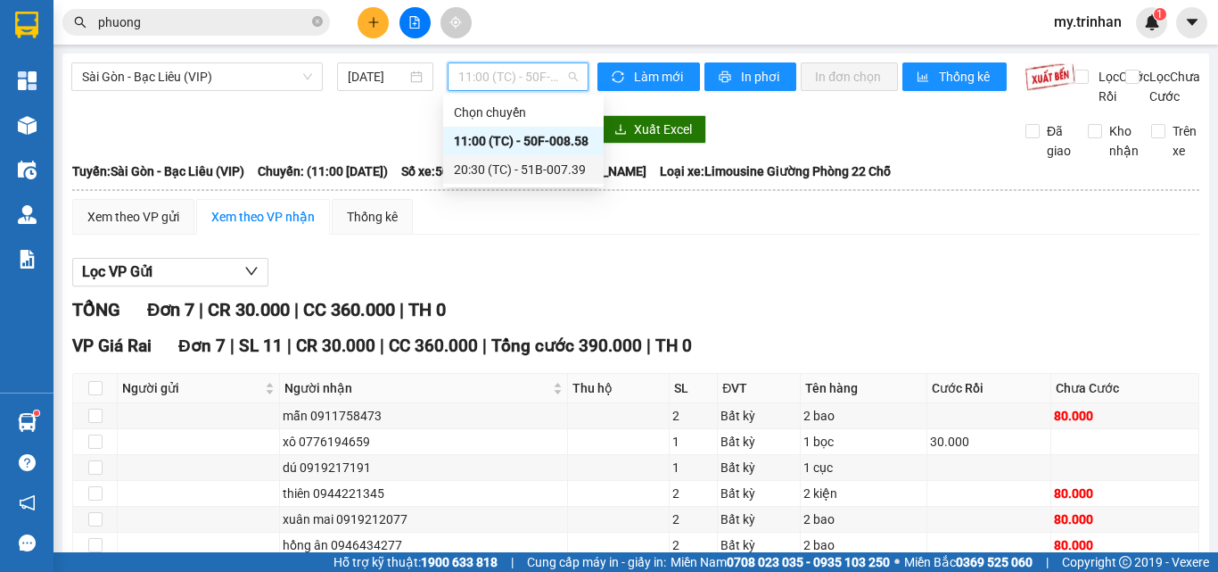
click at [493, 160] on div "20:30 (TC) - 51B-007.39" at bounding box center [523, 170] width 139 height 20
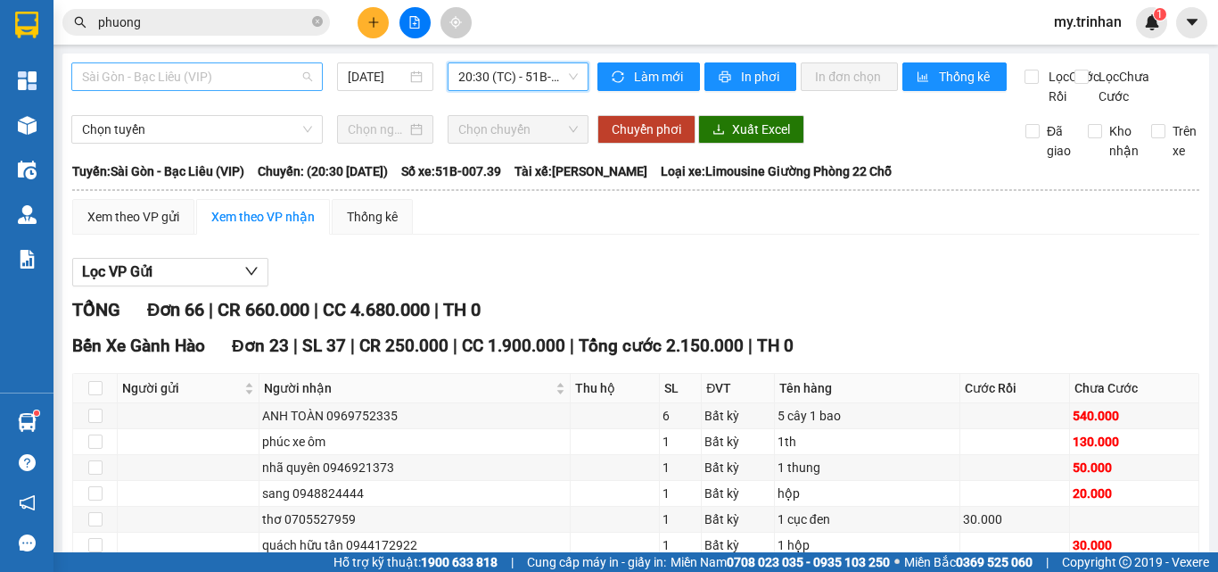
click at [235, 83] on span "Sài Gòn - Bạc Liêu (VIP)" at bounding box center [197, 76] width 230 height 27
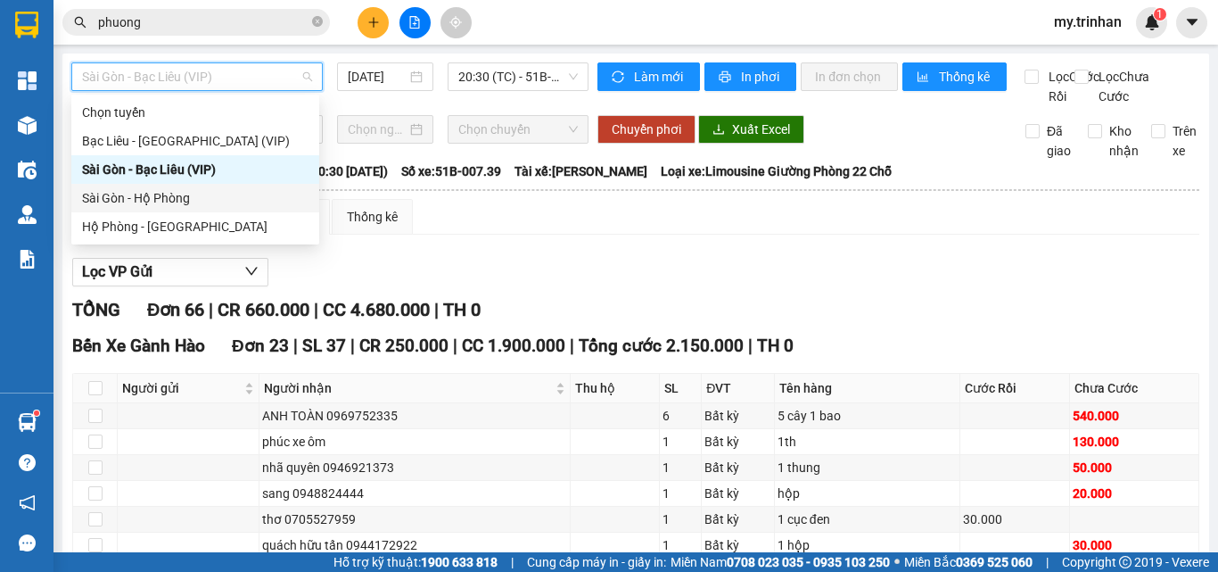
click at [212, 193] on div "Sài Gòn - Hộ Phòng" at bounding box center [195, 198] width 226 height 20
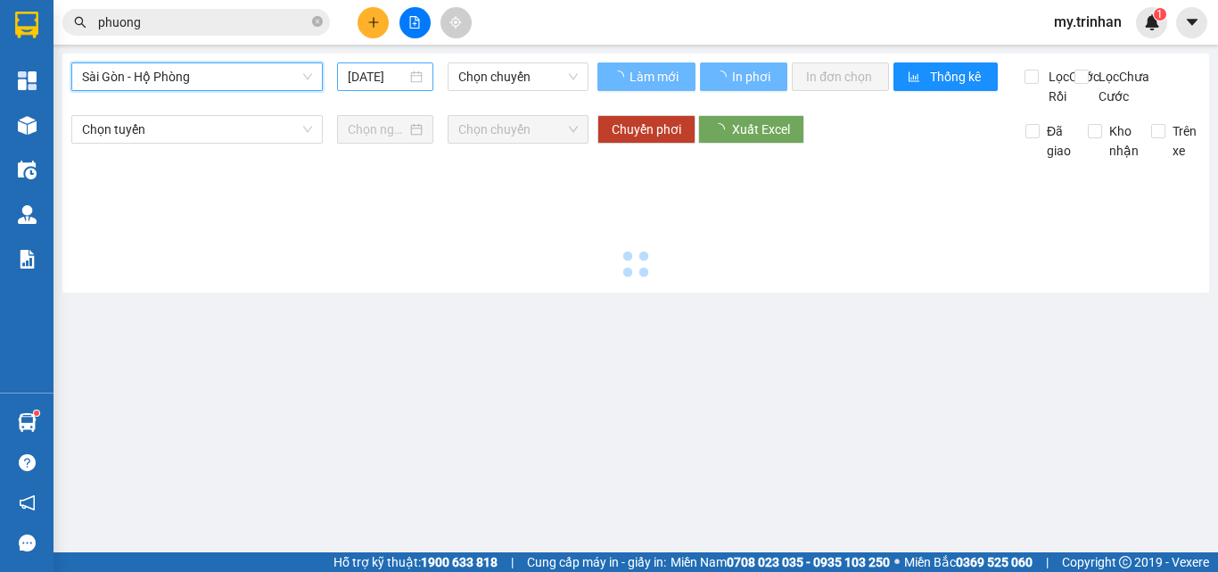
click at [370, 84] on input "[DATE]" at bounding box center [377, 77] width 59 height 20
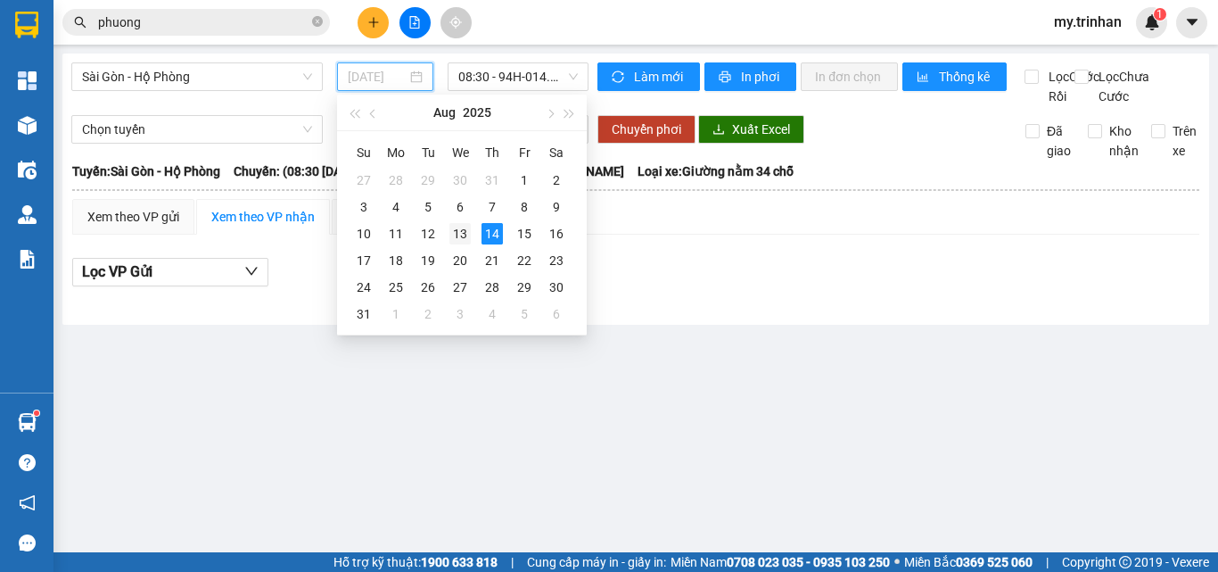
click at [457, 237] on div "13" at bounding box center [459, 233] width 21 height 21
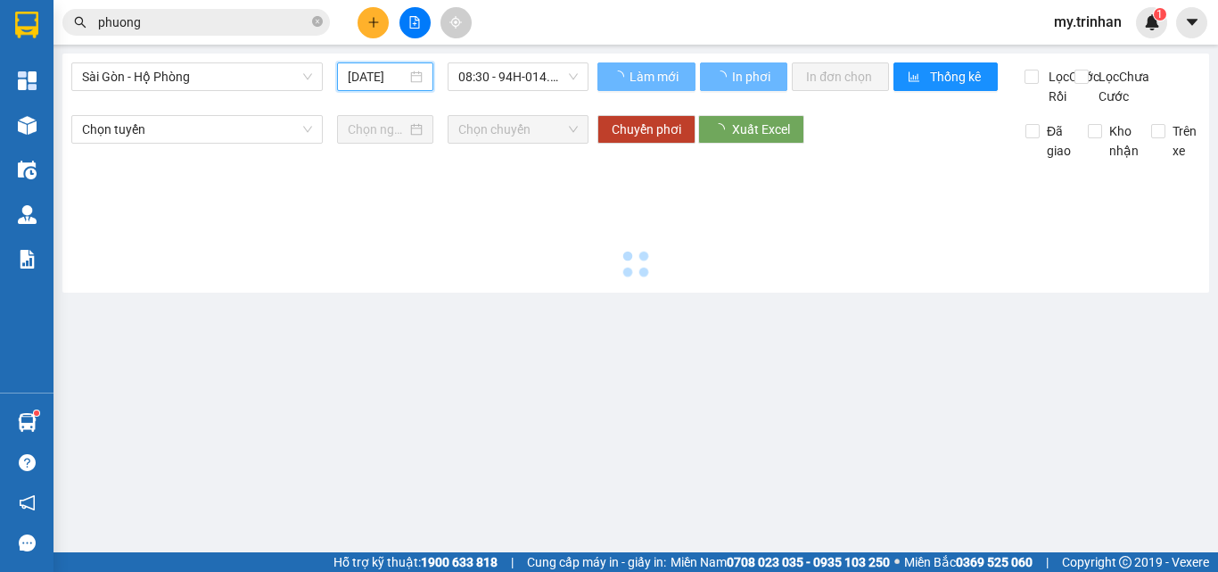
type input "[DATE]"
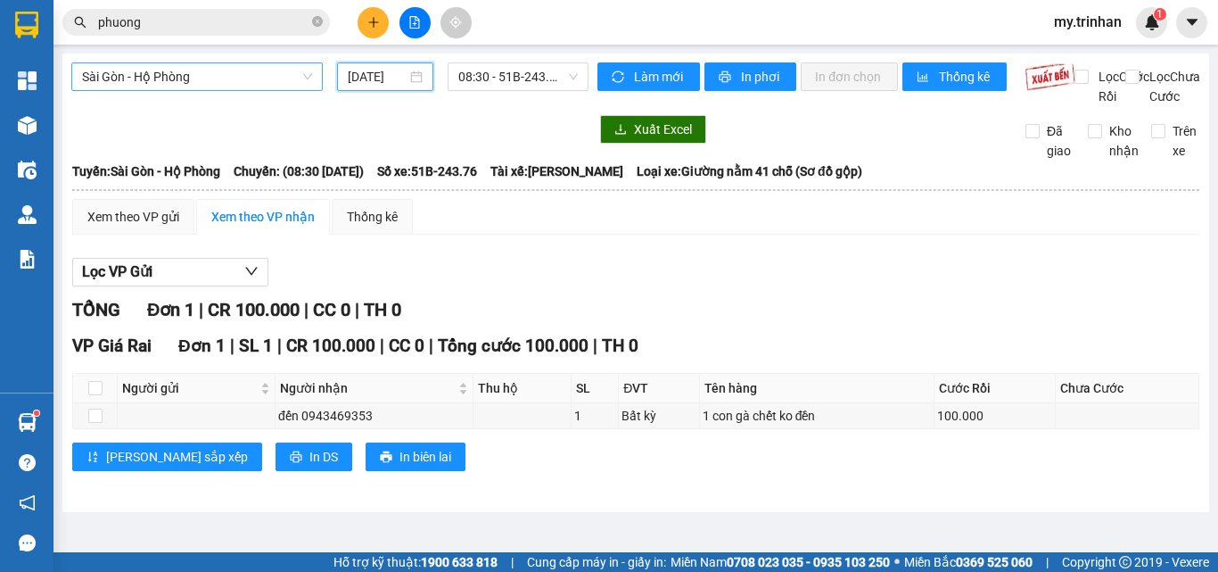
drag, startPoint x: 288, startPoint y: 66, endPoint x: 284, endPoint y: 76, distance: 10.8
click at [289, 66] on span "Sài Gòn - Hộ Phòng" at bounding box center [197, 76] width 230 height 27
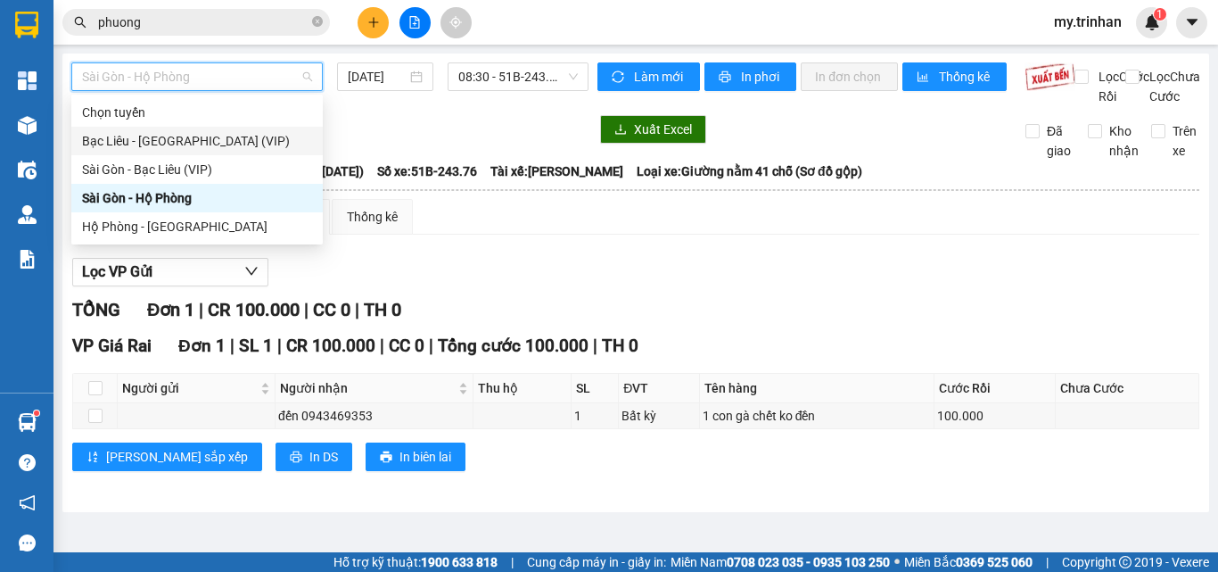
click at [249, 153] on div "Bạc Liêu - [GEOGRAPHIC_DATA] (VIP)" at bounding box center [196, 141] width 251 height 29
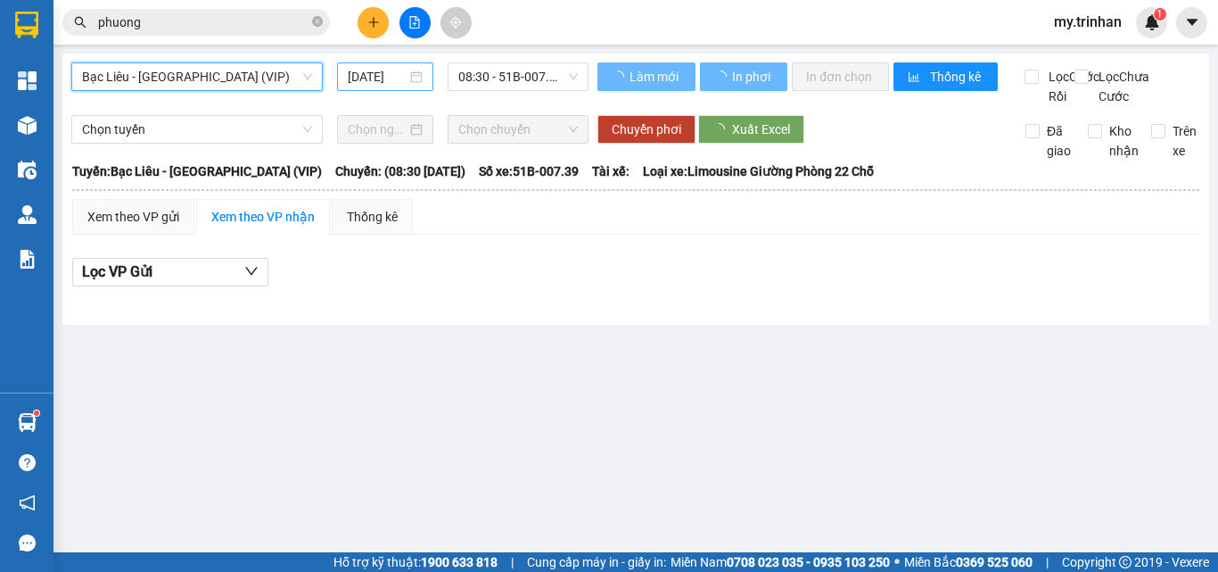
click at [374, 78] on input "[DATE]" at bounding box center [377, 77] width 59 height 20
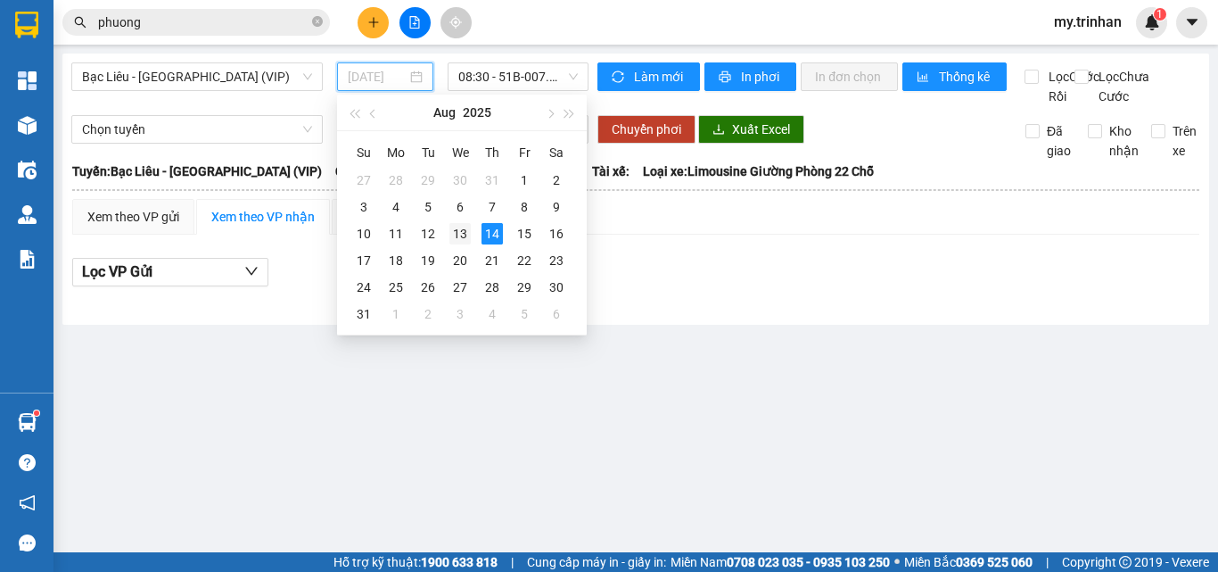
click at [460, 231] on div "13" at bounding box center [459, 233] width 21 height 21
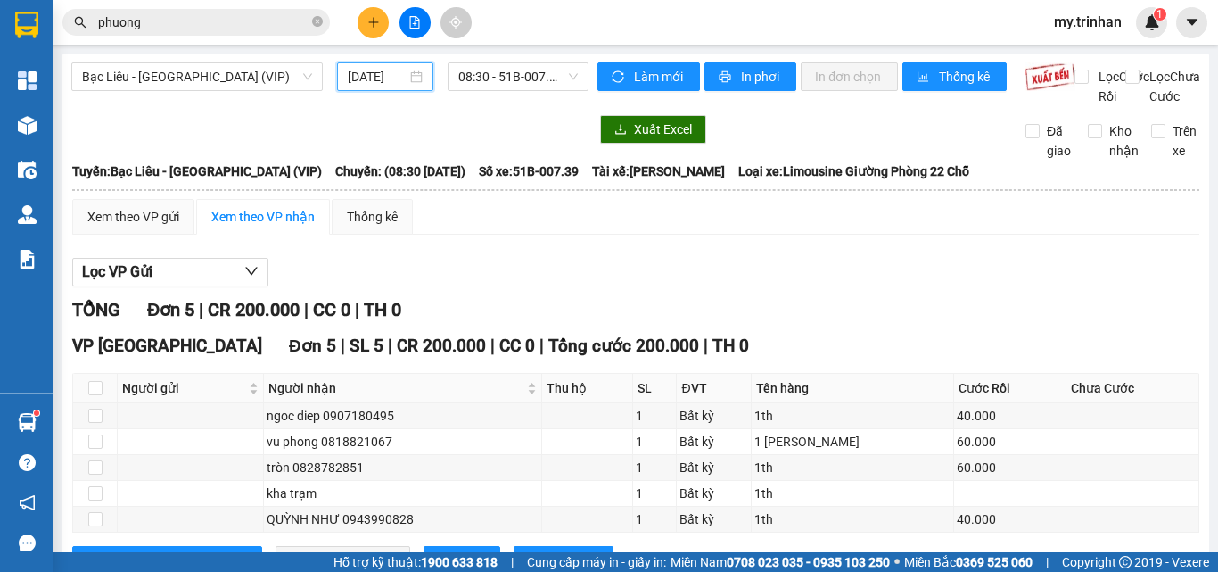
click at [362, 87] on div "[DATE]" at bounding box center [385, 76] width 96 height 29
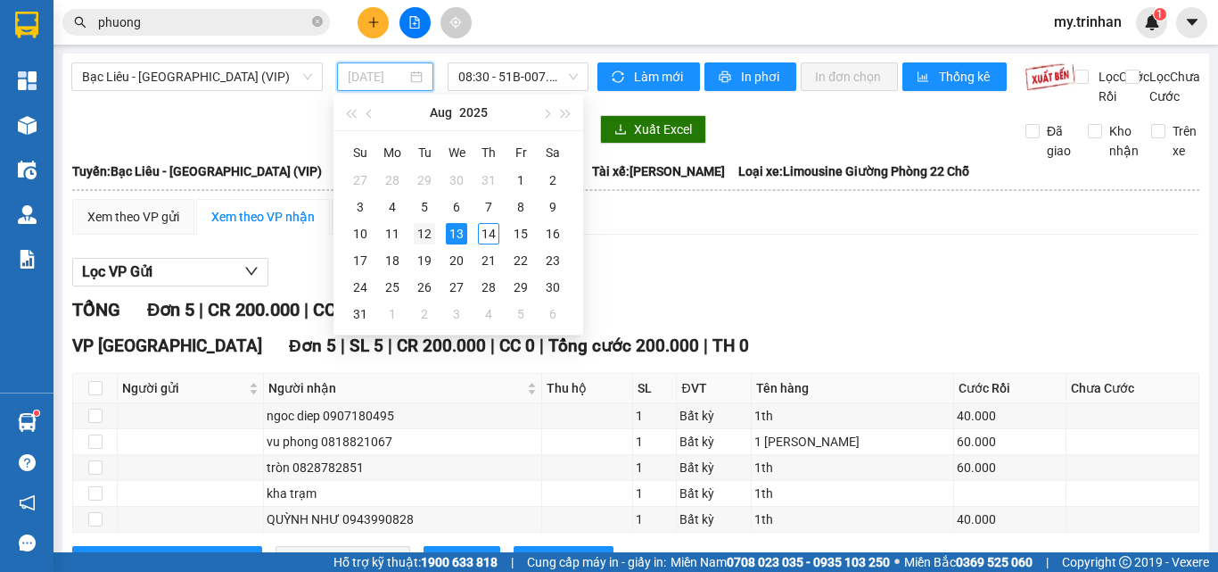
click at [432, 235] on div "12" at bounding box center [424, 233] width 21 height 21
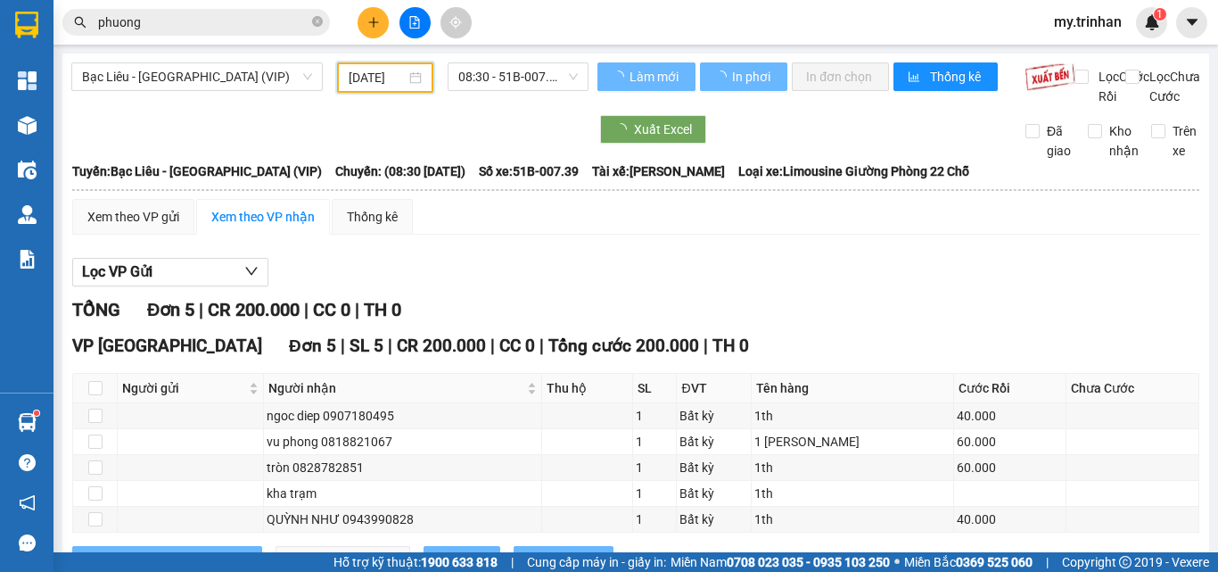
type input "[DATE]"
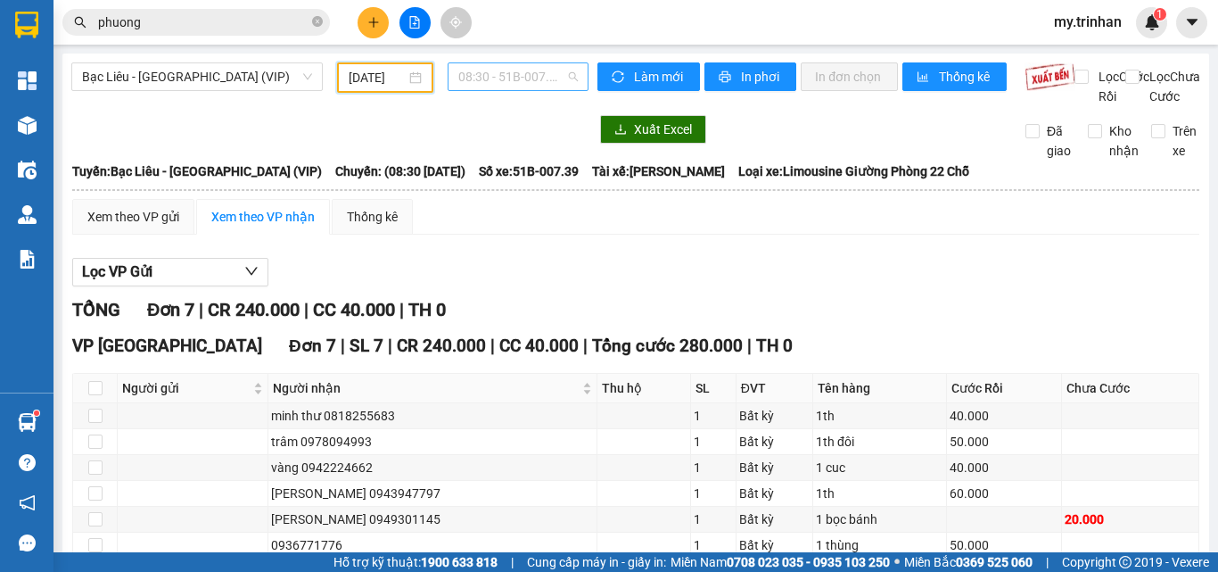
click at [481, 81] on span "08:30 - 51B-007.39" at bounding box center [517, 76] width 119 height 27
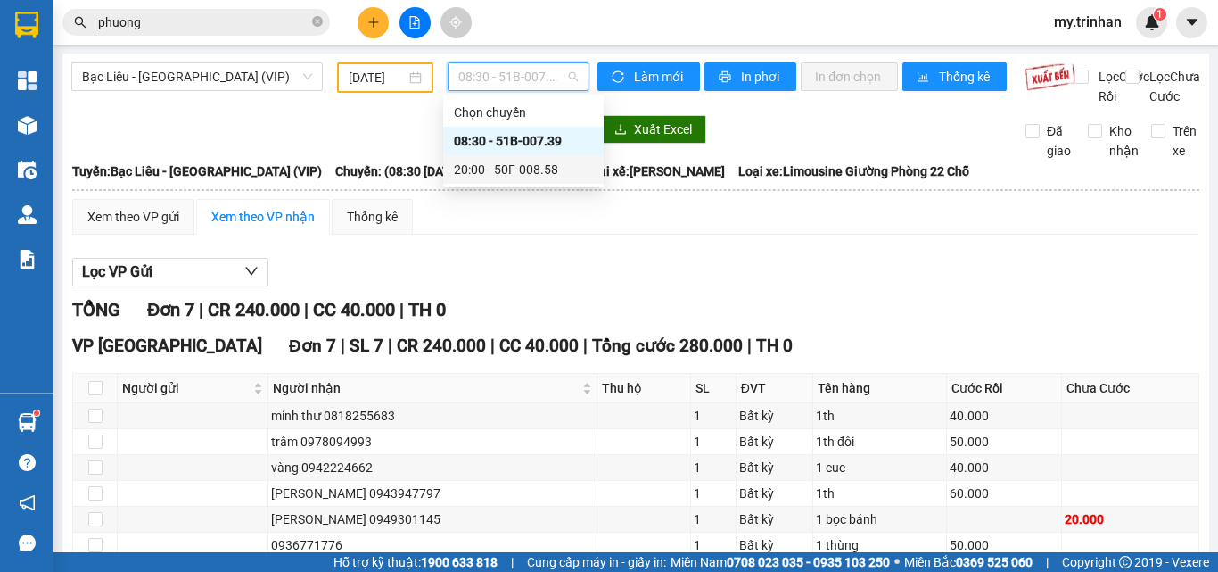
click at [487, 165] on div "20:00 - 50F-008.58" at bounding box center [523, 170] width 139 height 20
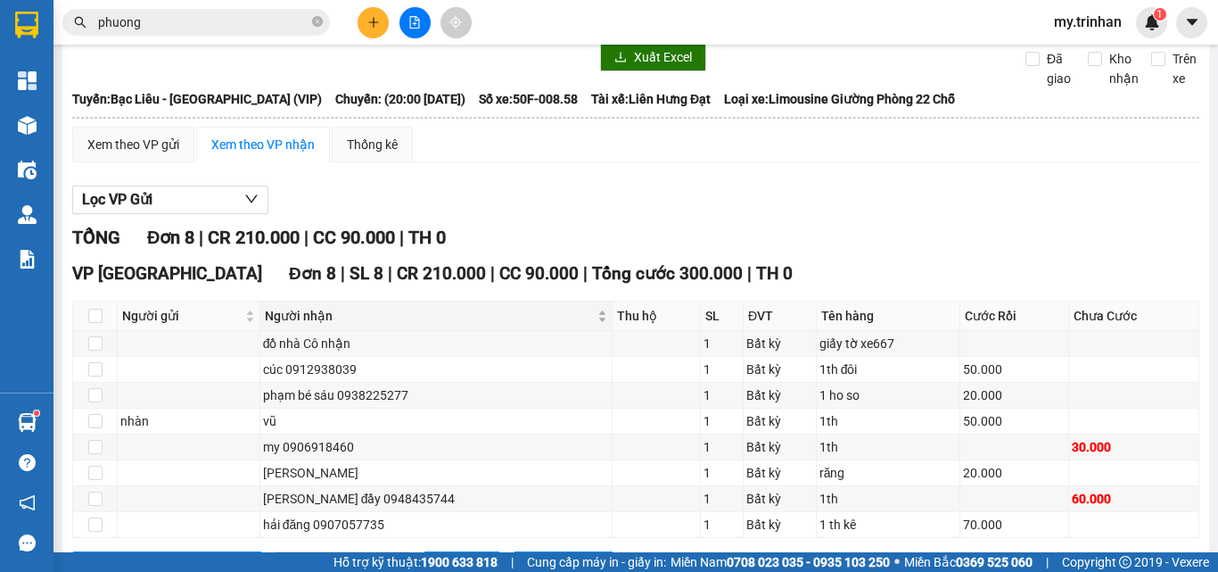
scroll to position [169, 0]
